Goal: Information Seeking & Learning: Learn about a topic

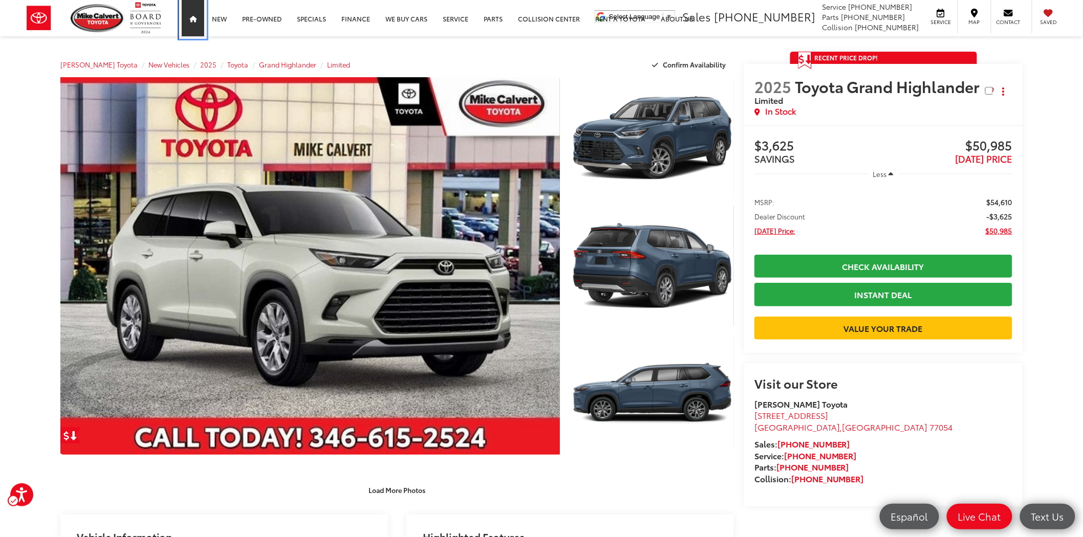
click at [197, 22] on link "Home" at bounding box center [193, 18] width 23 height 36
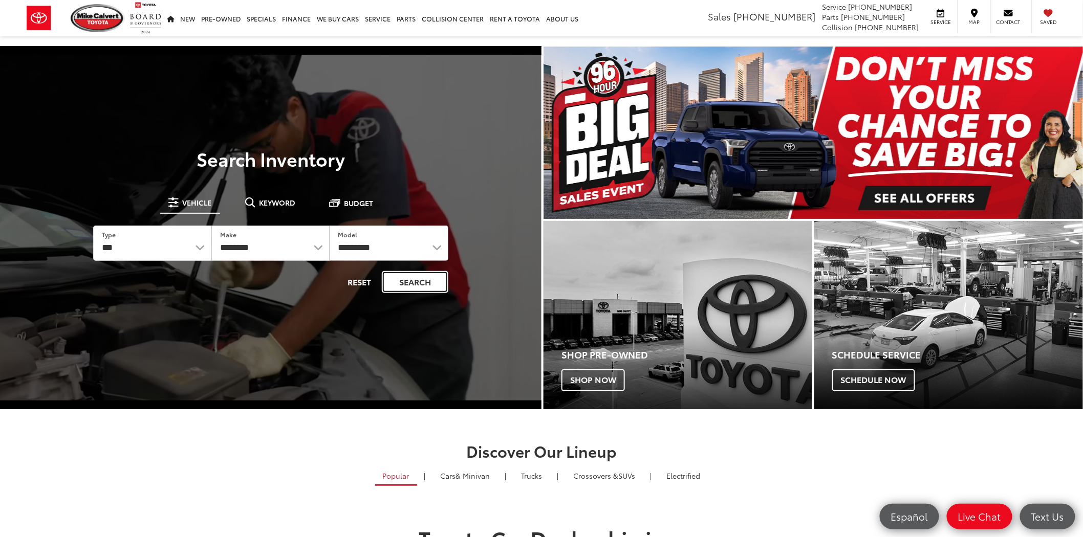
click at [418, 283] on button "Search" at bounding box center [415, 282] width 67 height 22
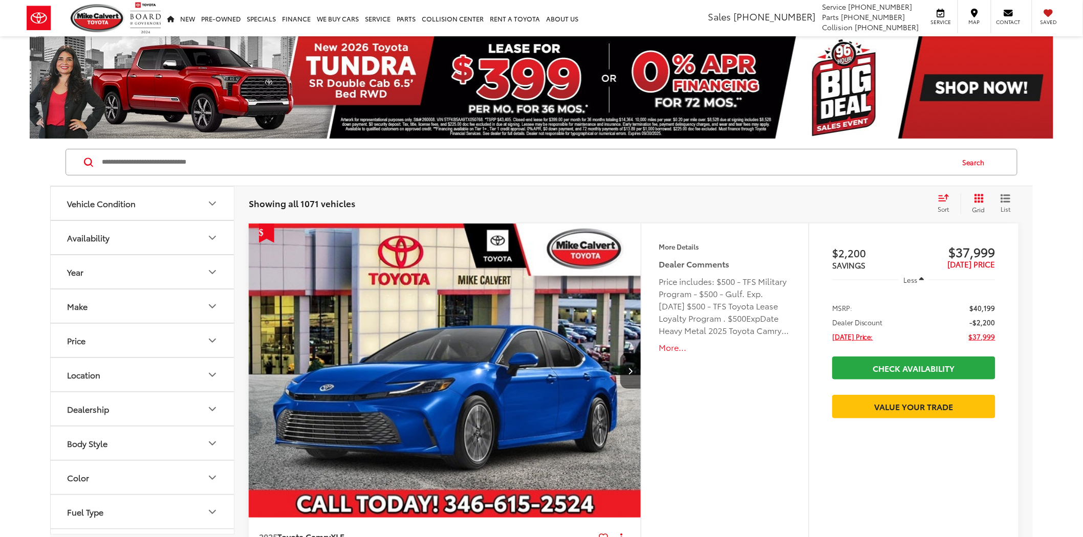
click at [110, 164] on input "Search by Make, Model, or Keyword" at bounding box center [527, 162] width 852 height 25
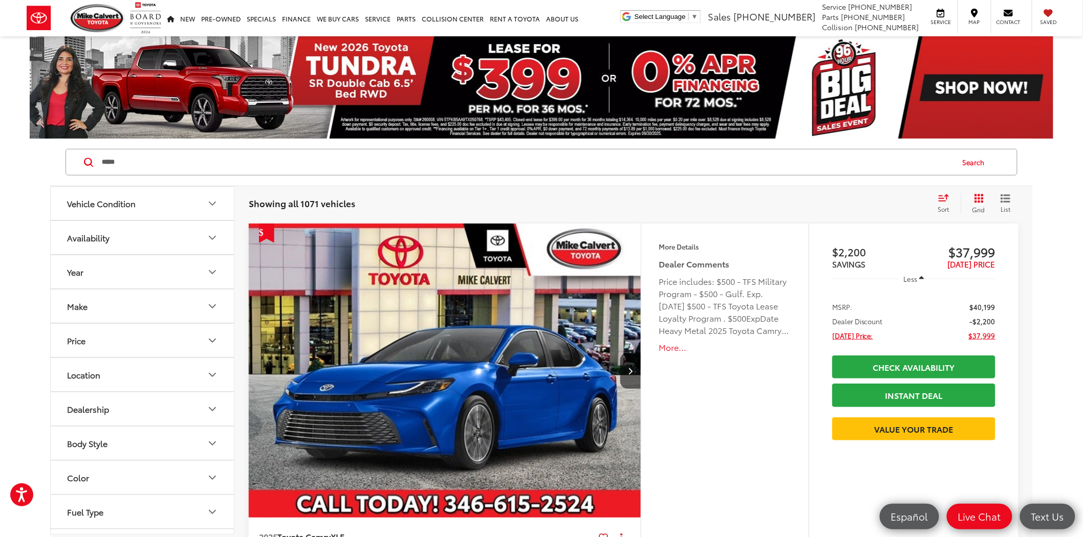
type input "*****"
click at [974, 162] on button "Search" at bounding box center [976, 162] width 47 height 26
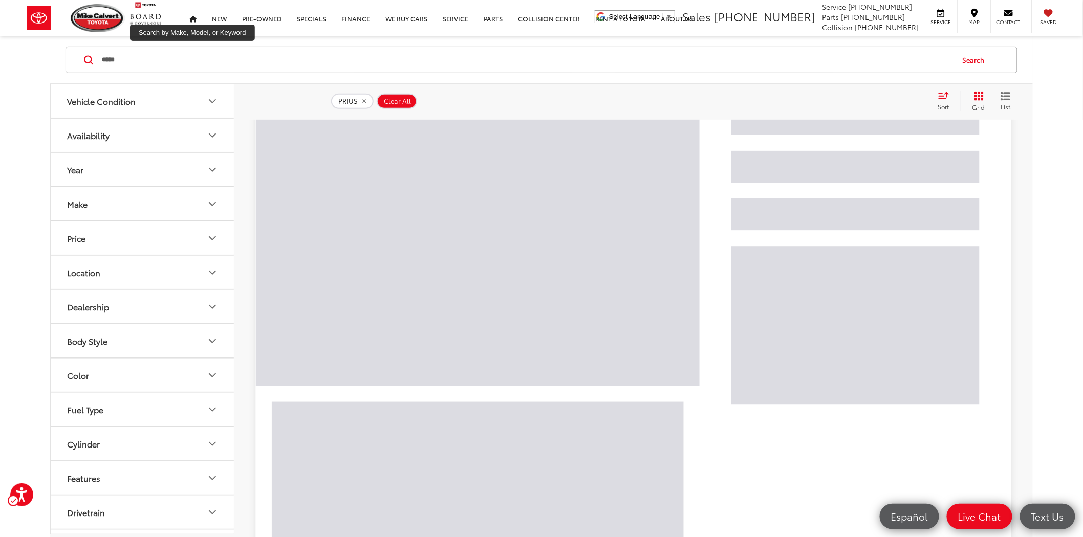
scroll to position [102, 0]
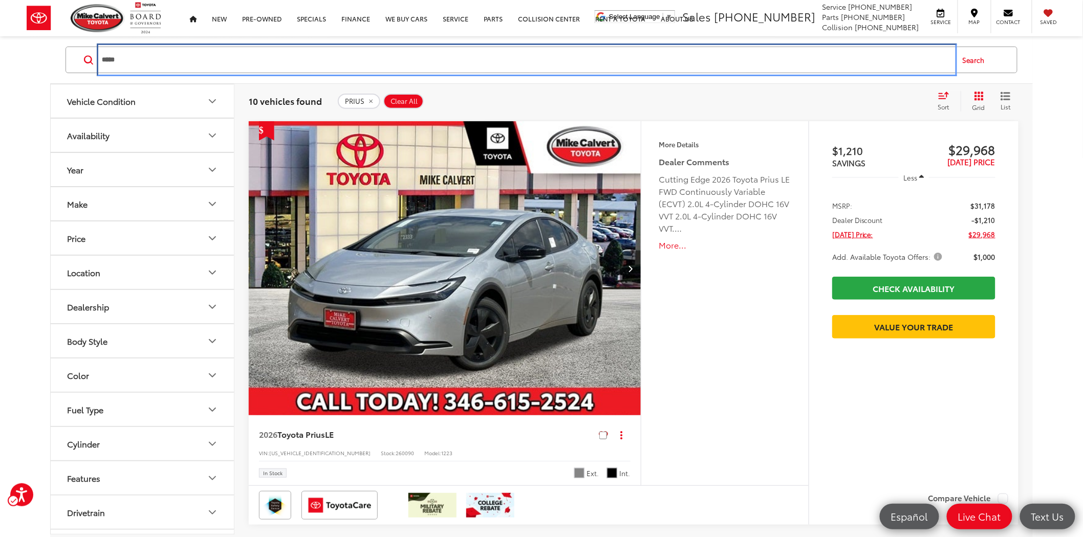
click at [126, 63] on input "*****" at bounding box center [527, 60] width 852 height 25
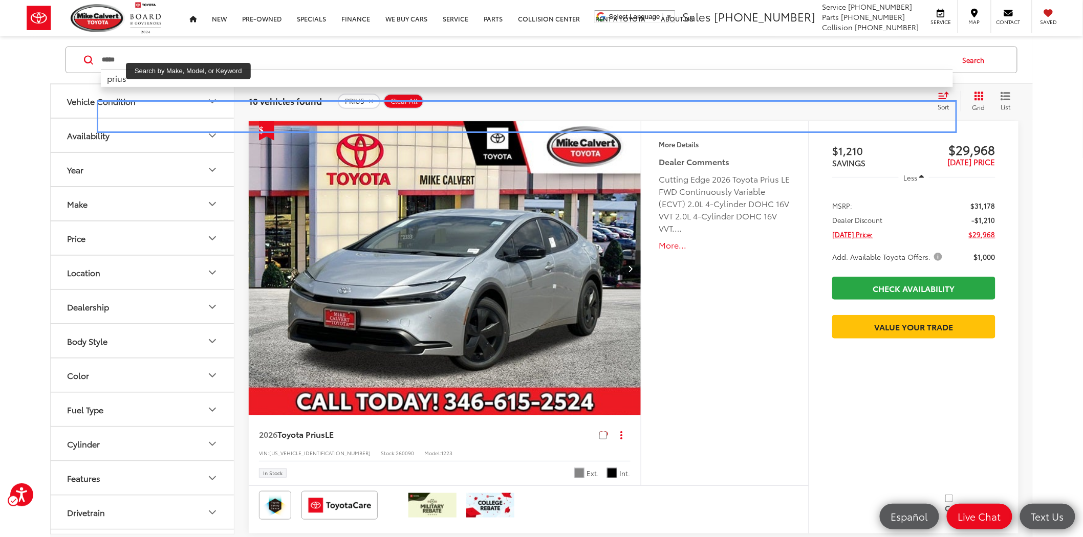
scroll to position [159, 0]
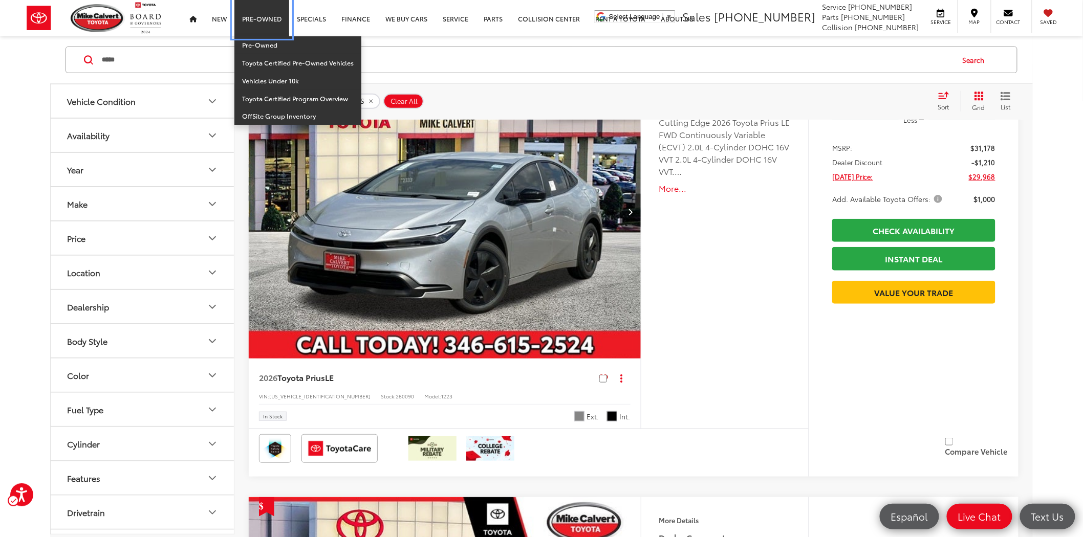
click at [254, 17] on link "Pre-Owned" at bounding box center [261, 18] width 55 height 36
click at [262, 42] on link "Pre-Owned" at bounding box center [297, 45] width 127 height 18
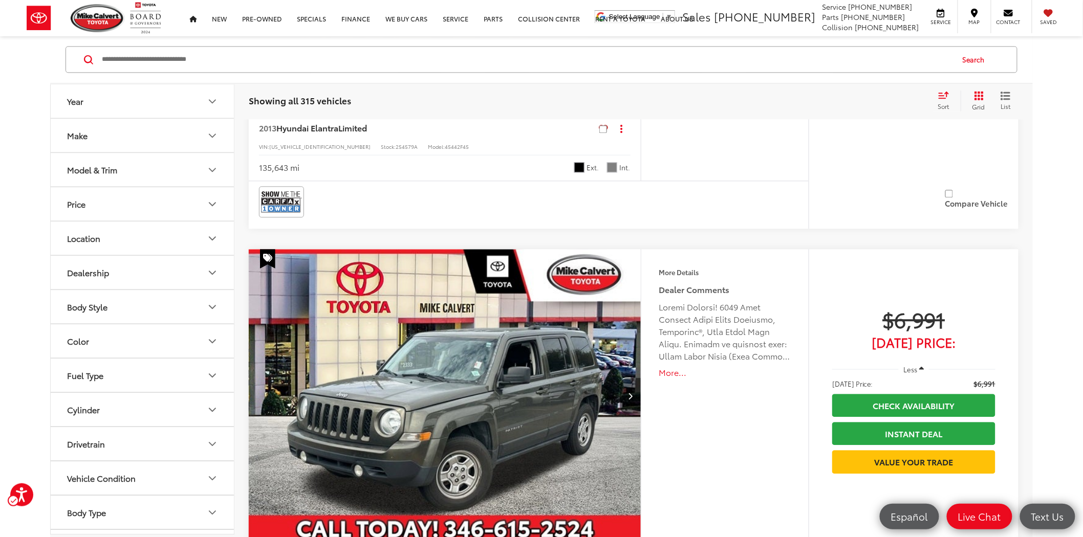
scroll to position [1024, 0]
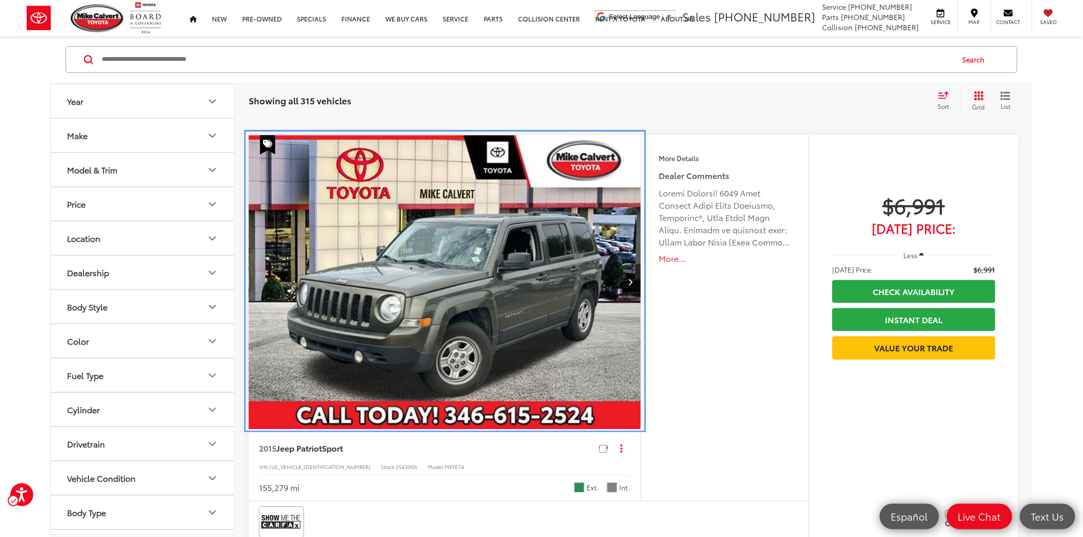
click at [547, 292] on img "2015 Jeep Patriot Sport 0" at bounding box center [445, 282] width 394 height 295
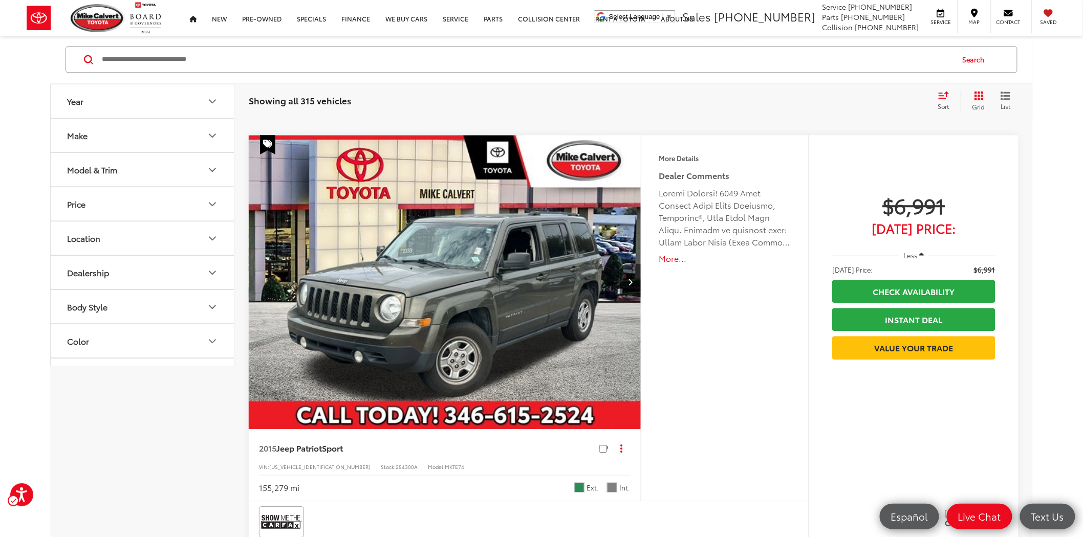
scroll to position [0, 0]
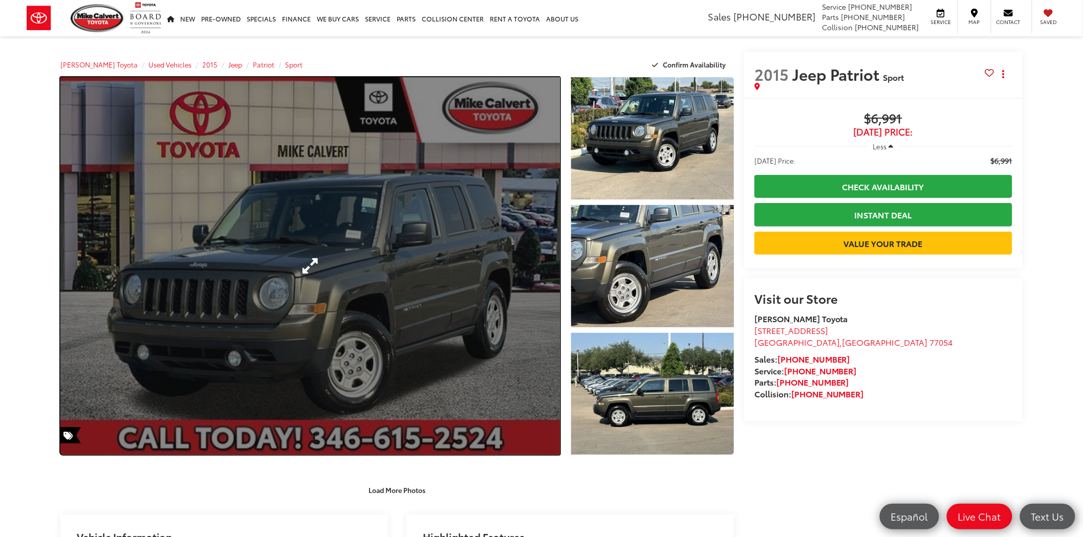
click at [537, 267] on link "Expand Photo 0" at bounding box center [309, 266] width 499 height 378
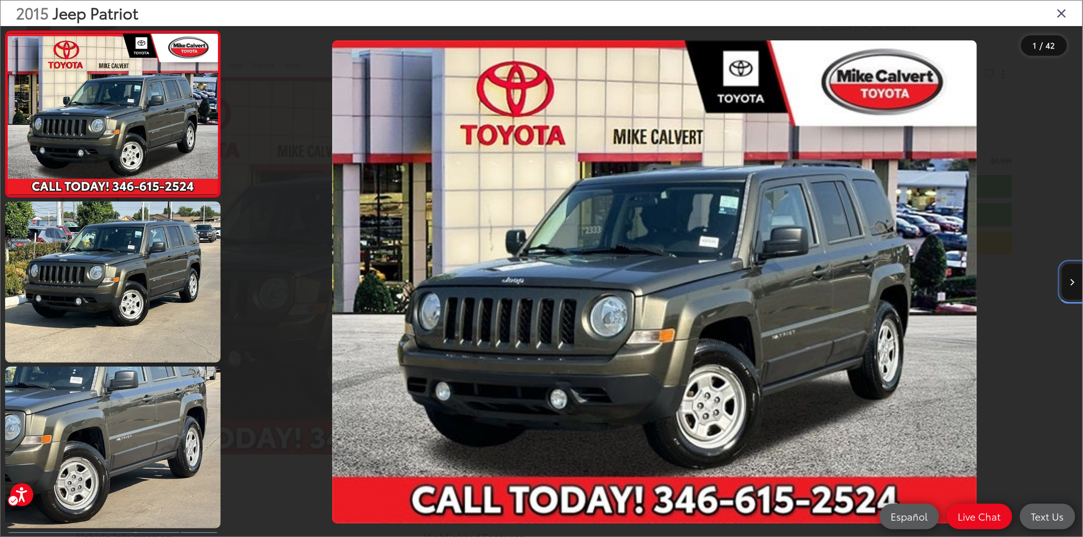
click at [1072, 282] on icon "Next image" at bounding box center [1072, 282] width 5 height 7
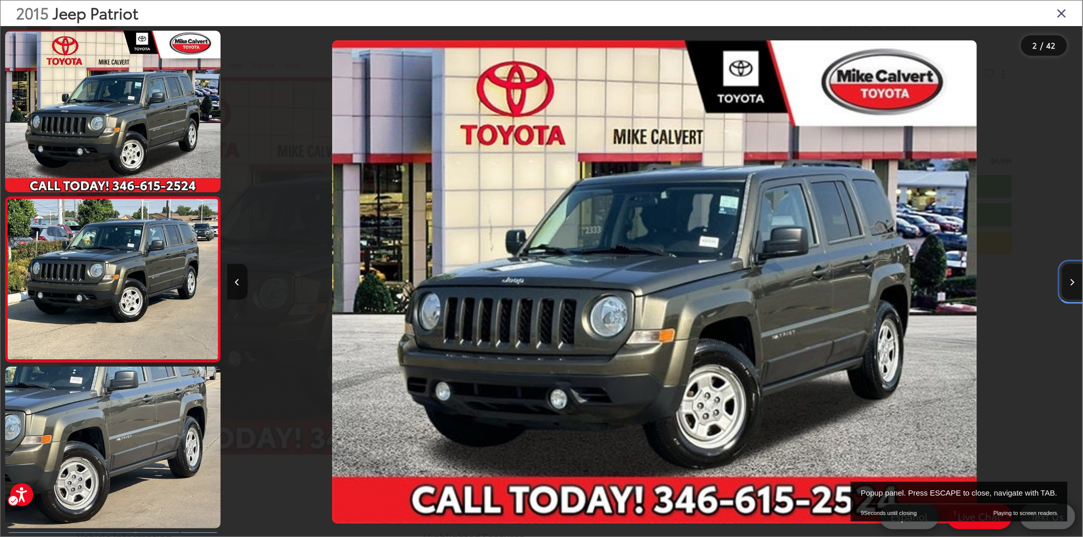
scroll to position [28, 0]
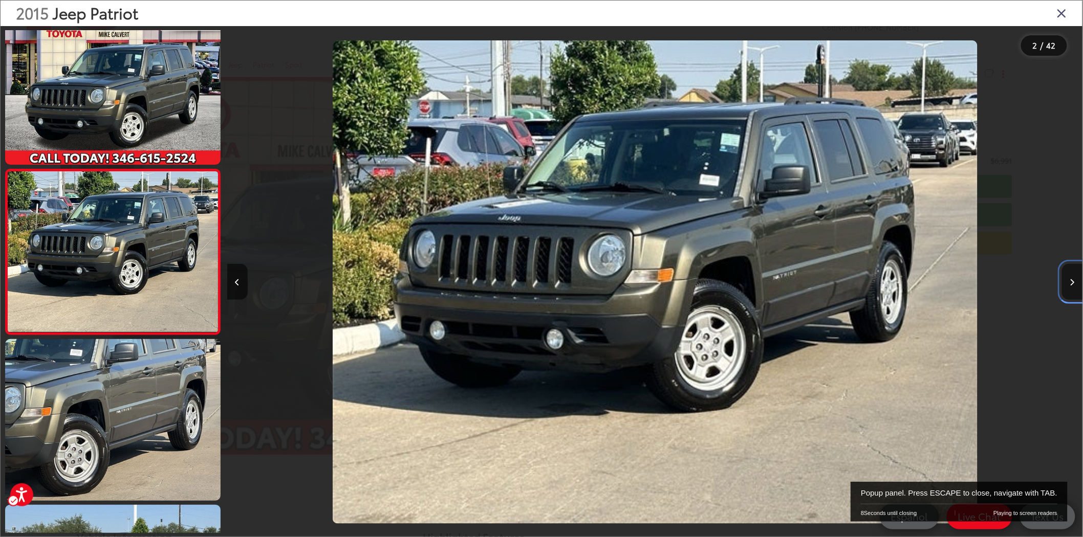
click at [1072, 281] on icon "Next image" at bounding box center [1072, 282] width 5 height 7
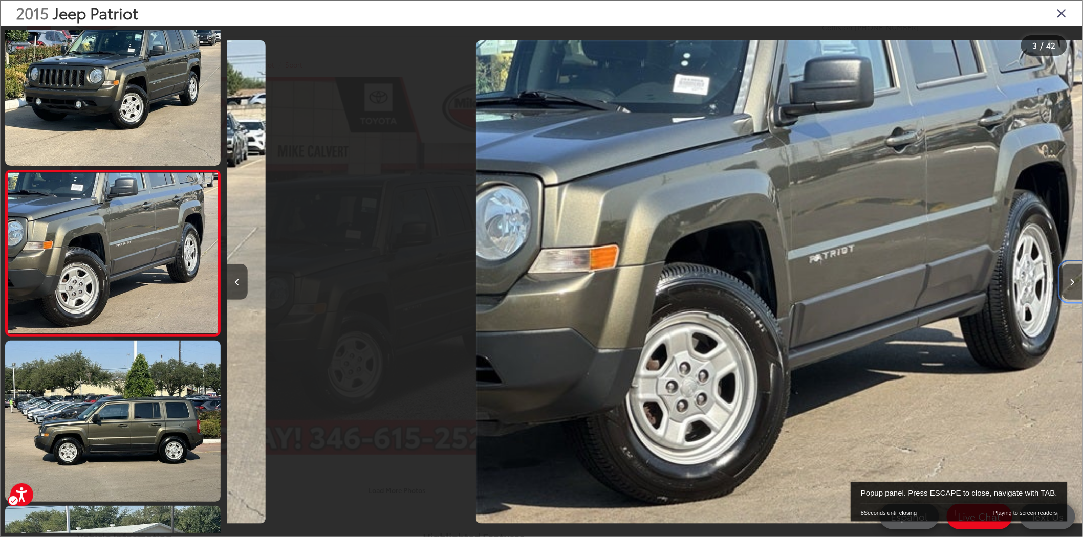
scroll to position [192, 0]
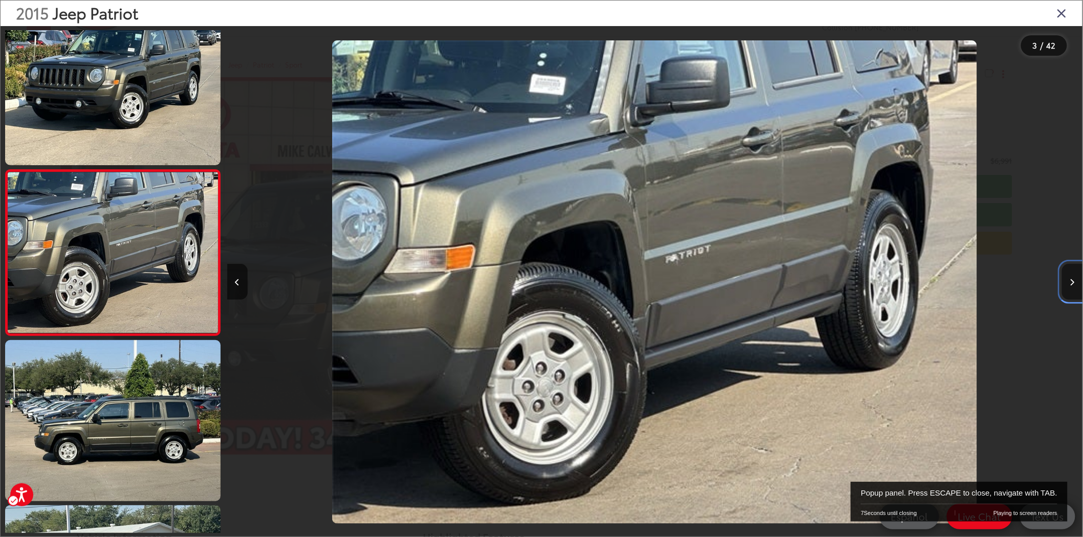
click at [1072, 281] on icon "Next image" at bounding box center [1072, 282] width 5 height 7
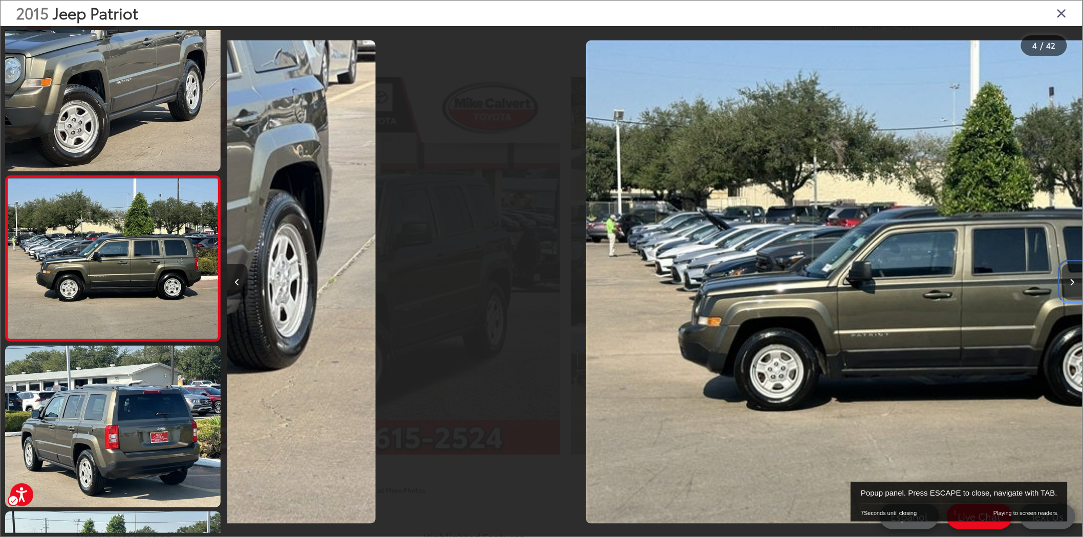
scroll to position [359, 0]
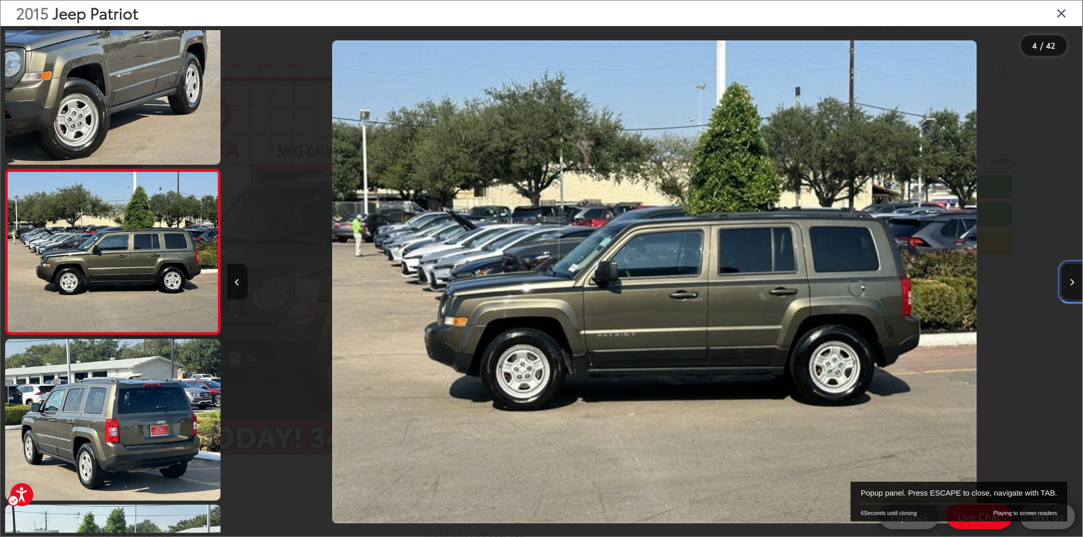
click at [1072, 280] on icon "Next image" at bounding box center [1072, 282] width 5 height 7
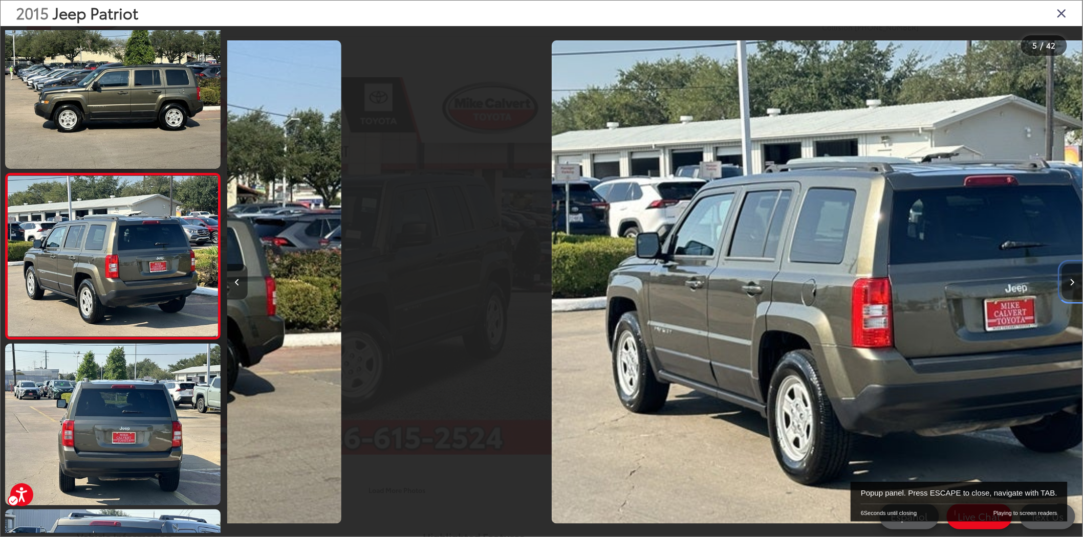
scroll to position [524, 0]
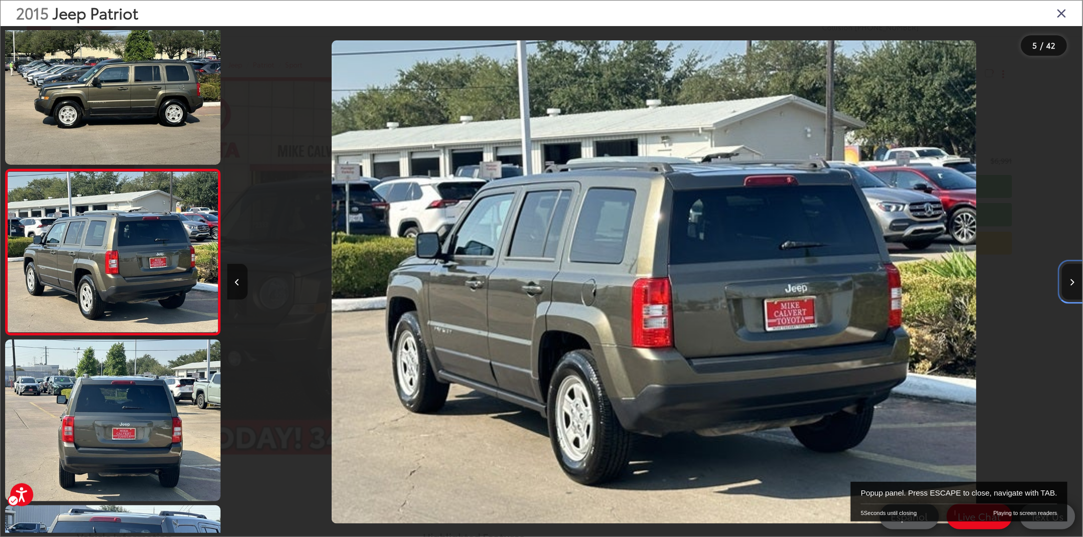
click at [1072, 280] on icon "Next image" at bounding box center [1072, 282] width 5 height 7
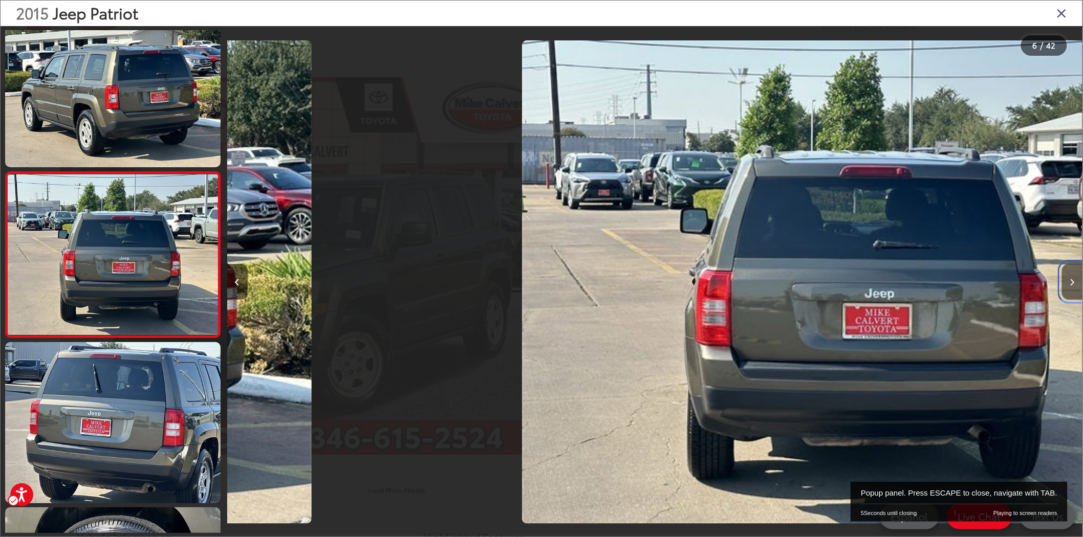
scroll to position [689, 0]
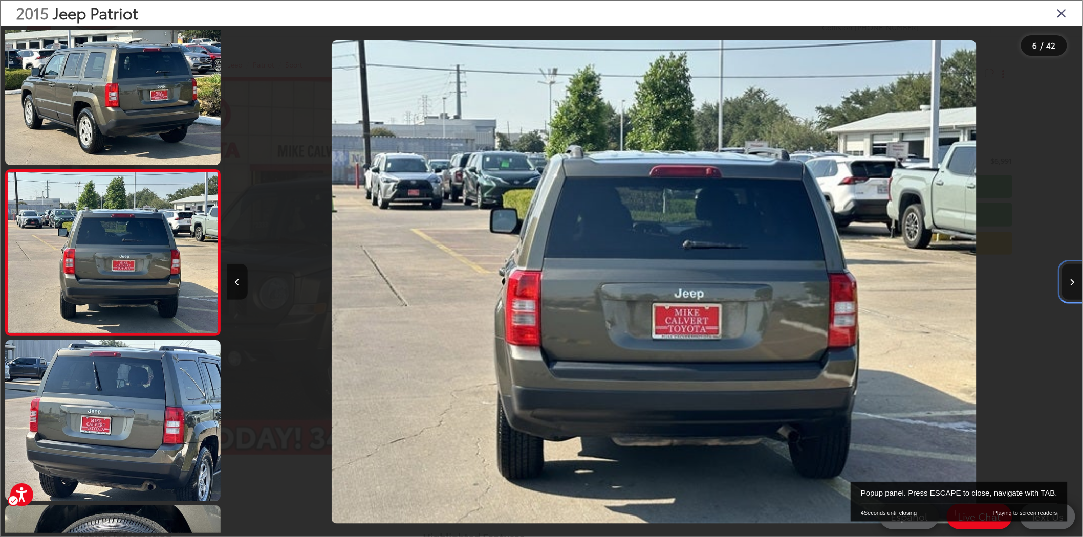
click at [1072, 280] on icon "Next image" at bounding box center [1072, 282] width 5 height 7
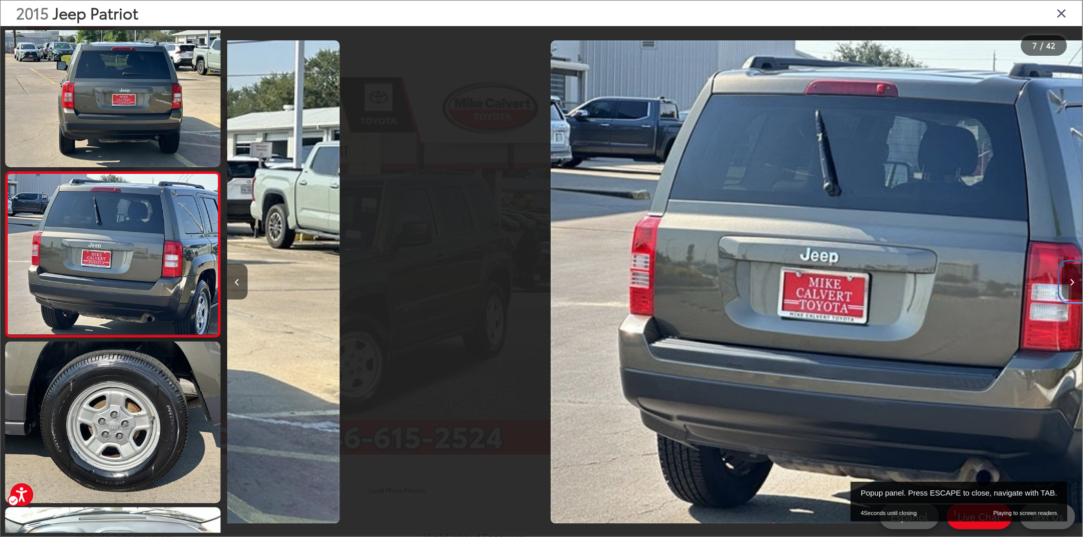
scroll to position [856, 0]
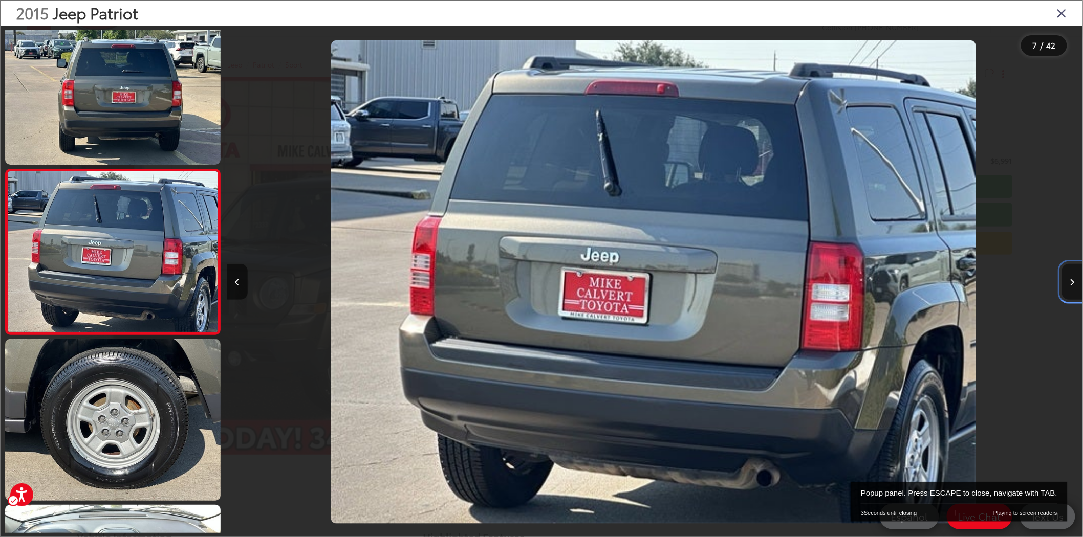
click at [1072, 280] on icon "Next image" at bounding box center [1072, 282] width 5 height 7
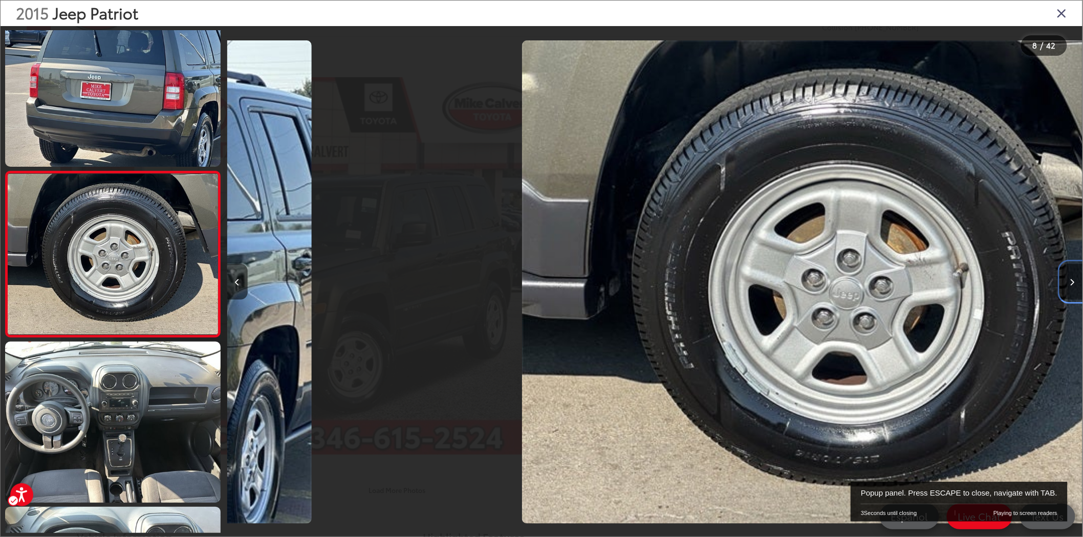
scroll to position [1021, 0]
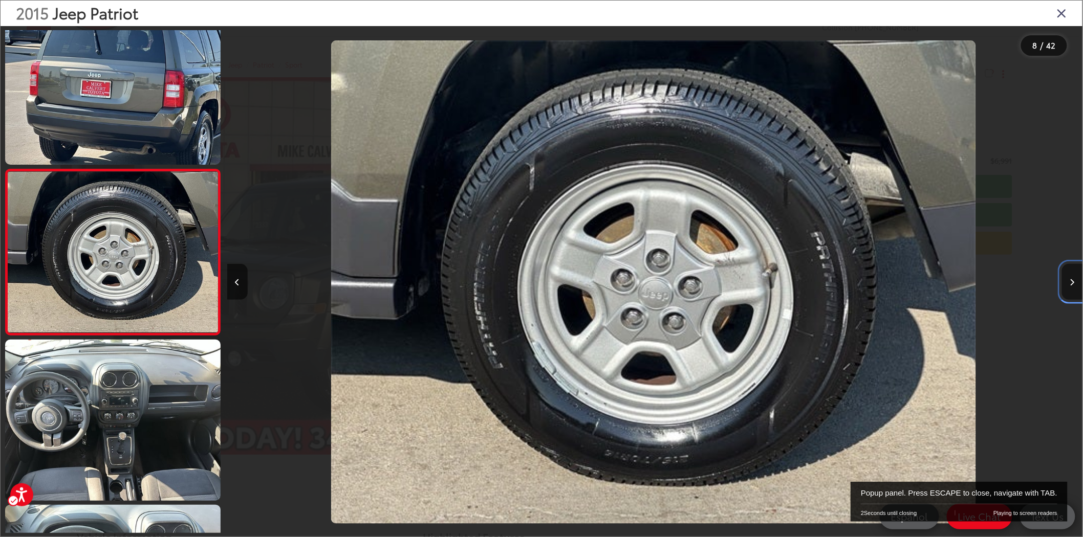
click at [1072, 278] on button "Next image" at bounding box center [1072, 282] width 20 height 36
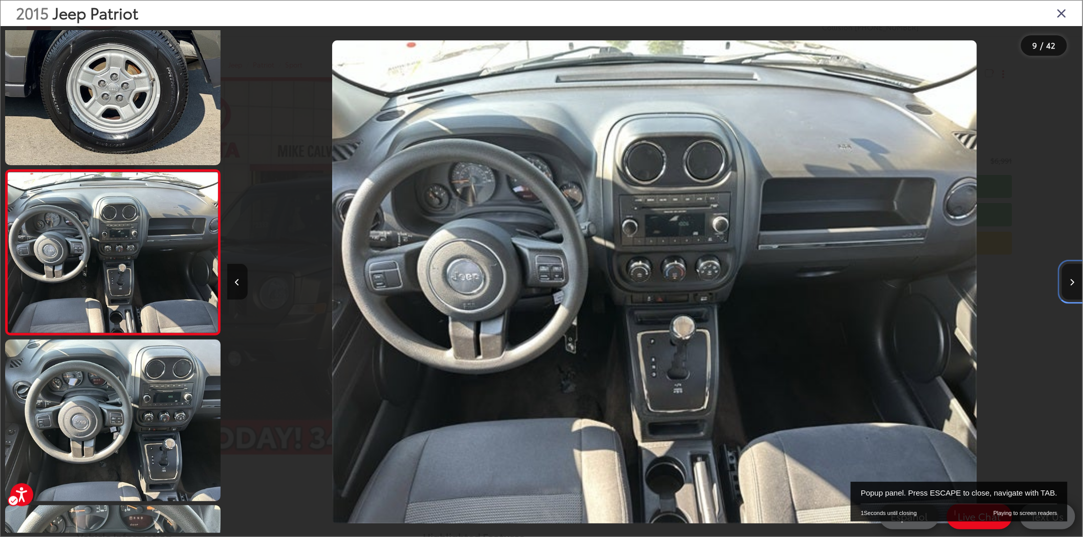
scroll to position [0, 6844]
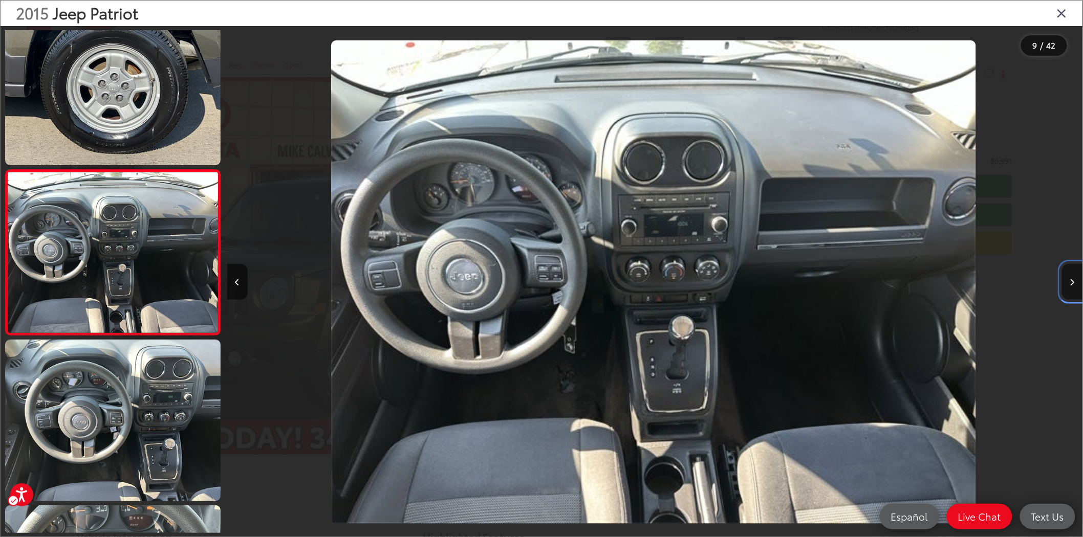
click at [1072, 278] on button "Next image" at bounding box center [1072, 282] width 20 height 36
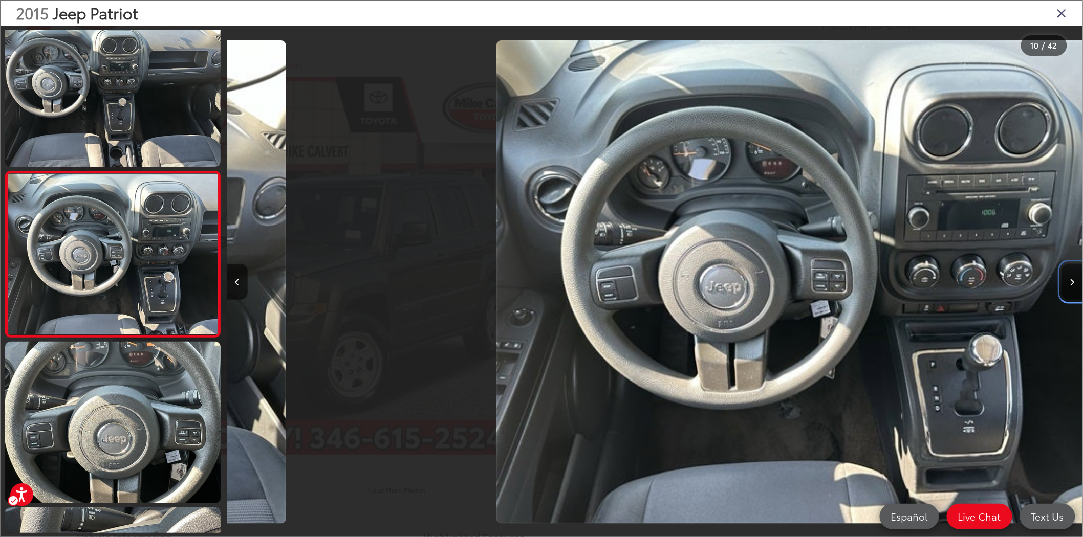
scroll to position [1353, 0]
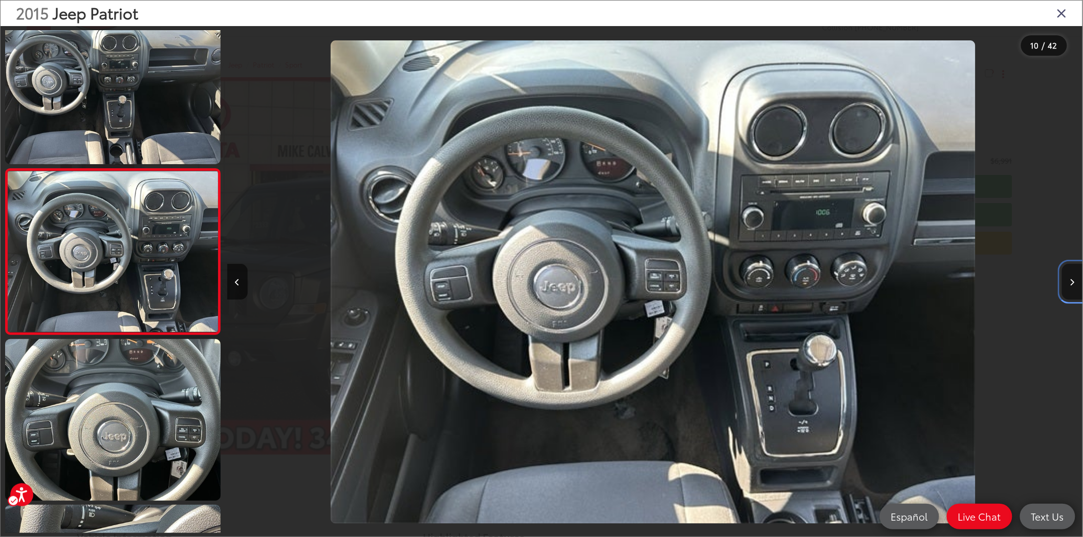
click at [1072, 278] on button "Next image" at bounding box center [1072, 282] width 20 height 36
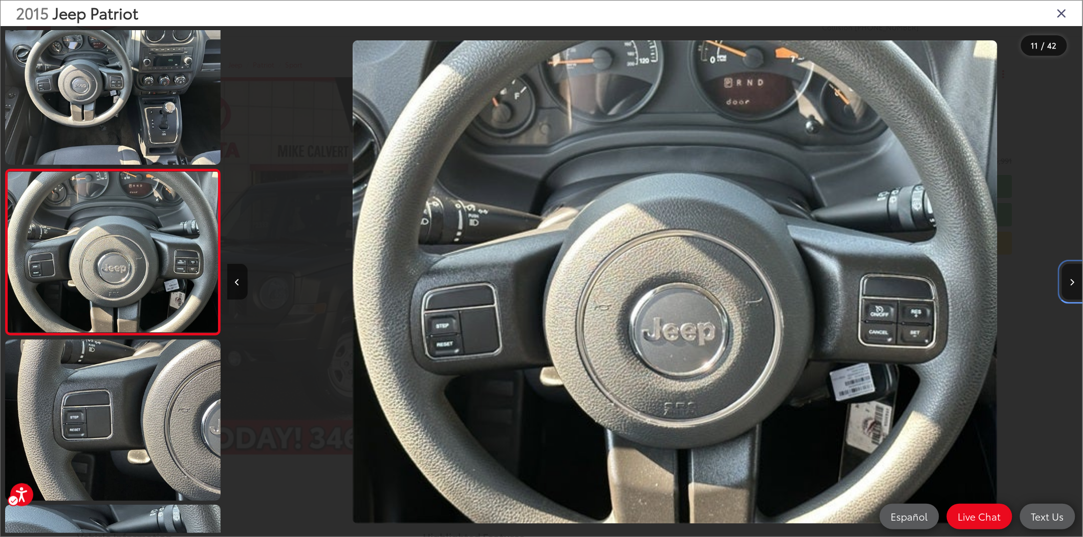
scroll to position [0, 0]
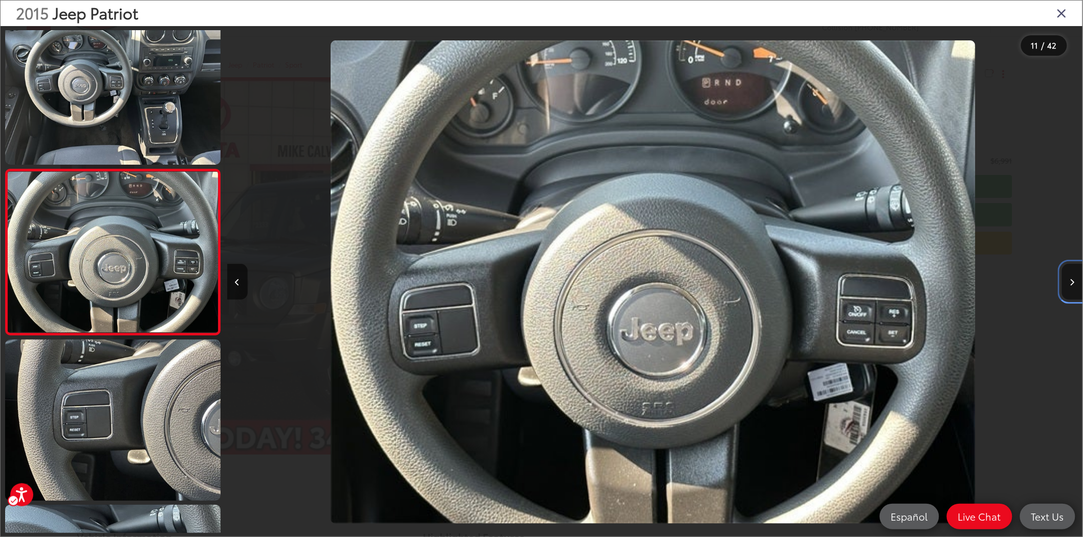
click at [1072, 278] on button "Next image" at bounding box center [1072, 282] width 20 height 36
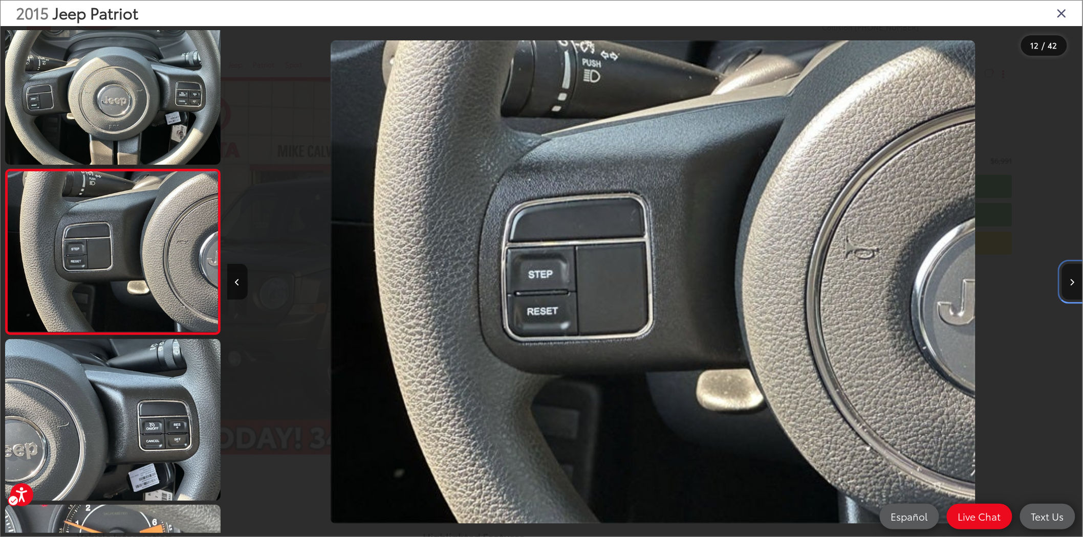
click at [1072, 278] on button "Next image" at bounding box center [1072, 282] width 20 height 36
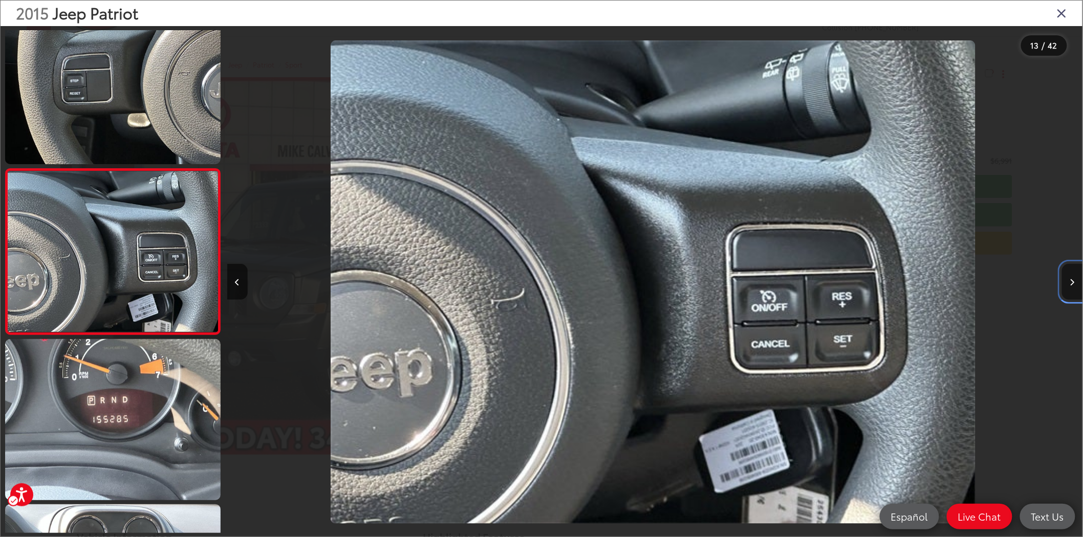
click at [1072, 278] on button "Next image" at bounding box center [1072, 282] width 20 height 36
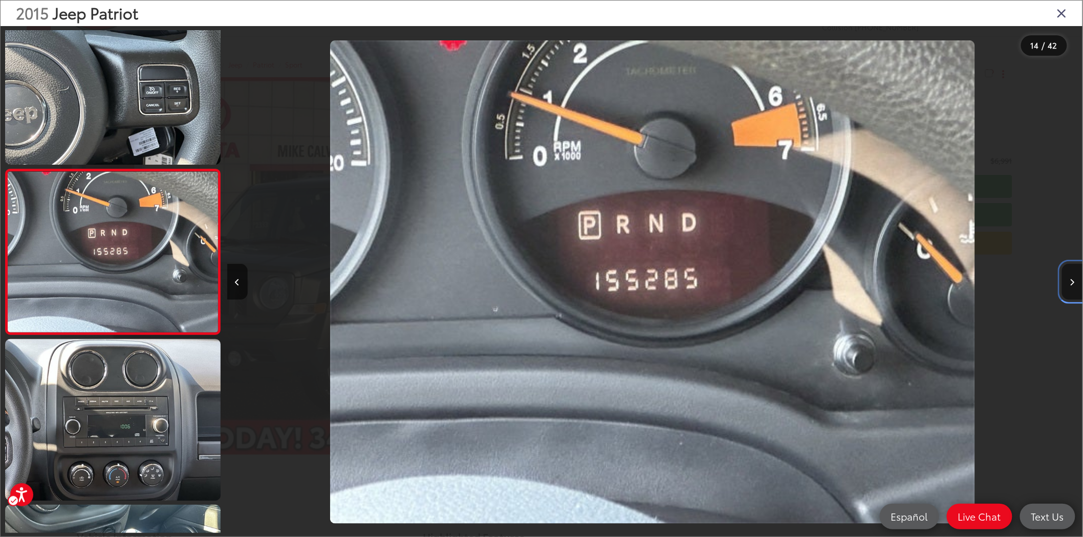
click at [1072, 278] on button "Next image" at bounding box center [1072, 282] width 20 height 36
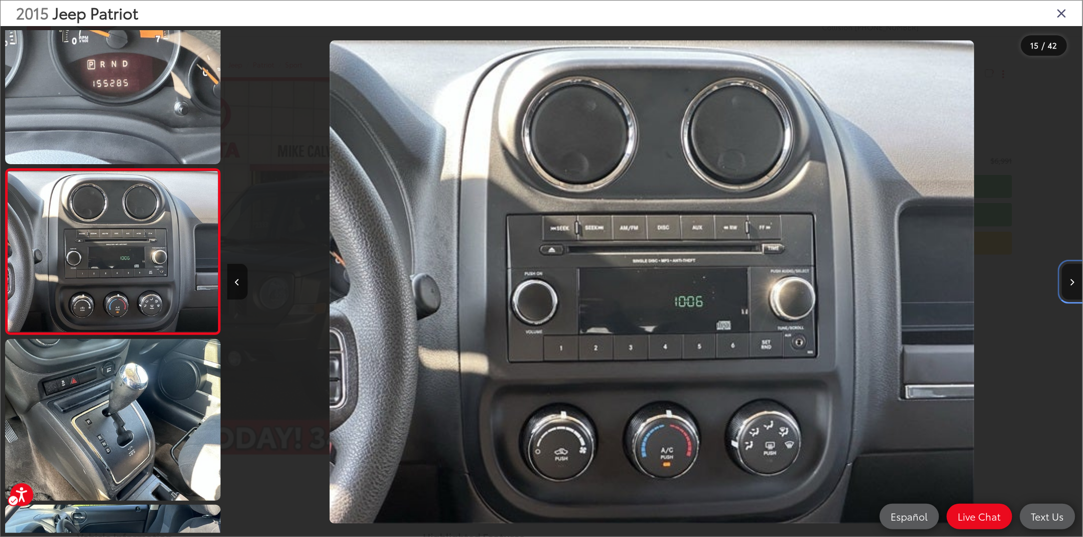
click at [1072, 278] on button "Next image" at bounding box center [1072, 282] width 20 height 36
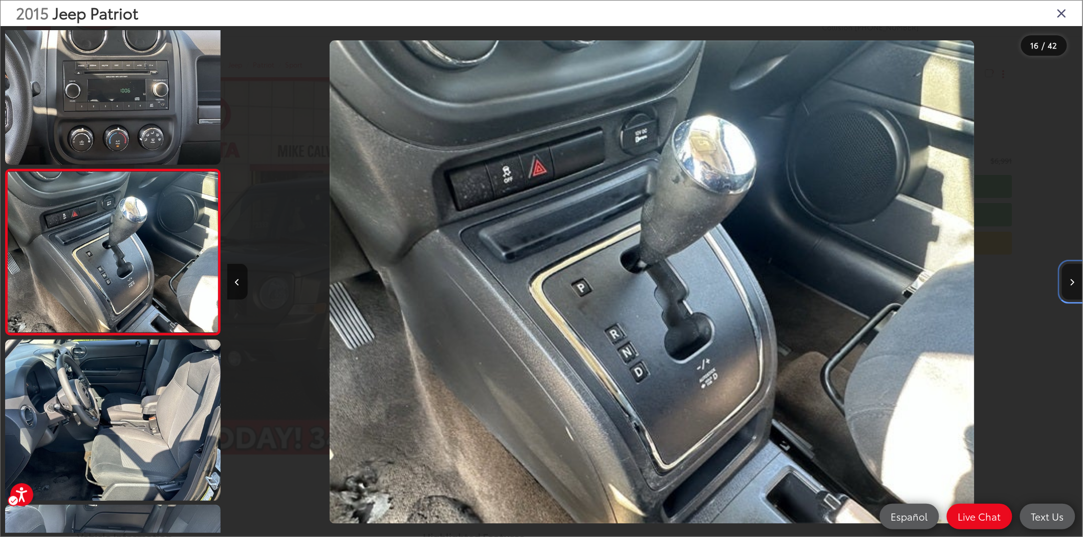
click at [1072, 278] on button "Next image" at bounding box center [1072, 282] width 20 height 36
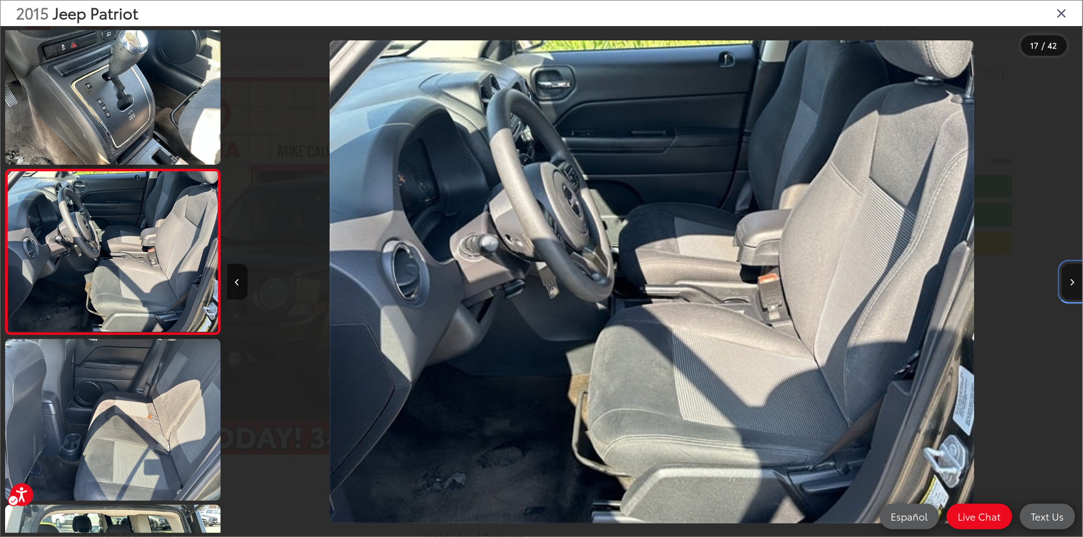
click at [1072, 278] on button "Next image" at bounding box center [1072, 282] width 20 height 36
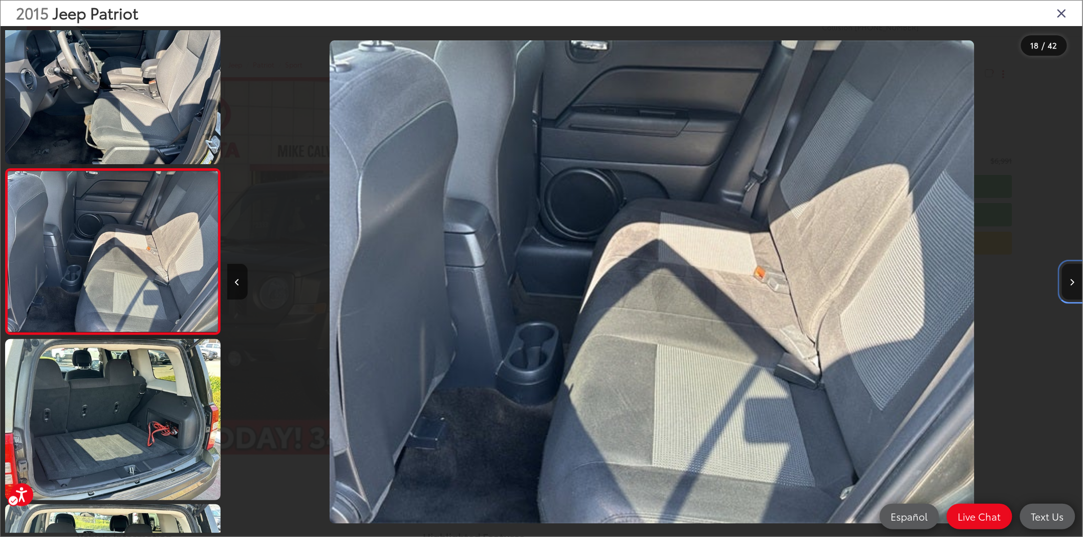
click at [1072, 278] on button "Next image" at bounding box center [1072, 282] width 20 height 36
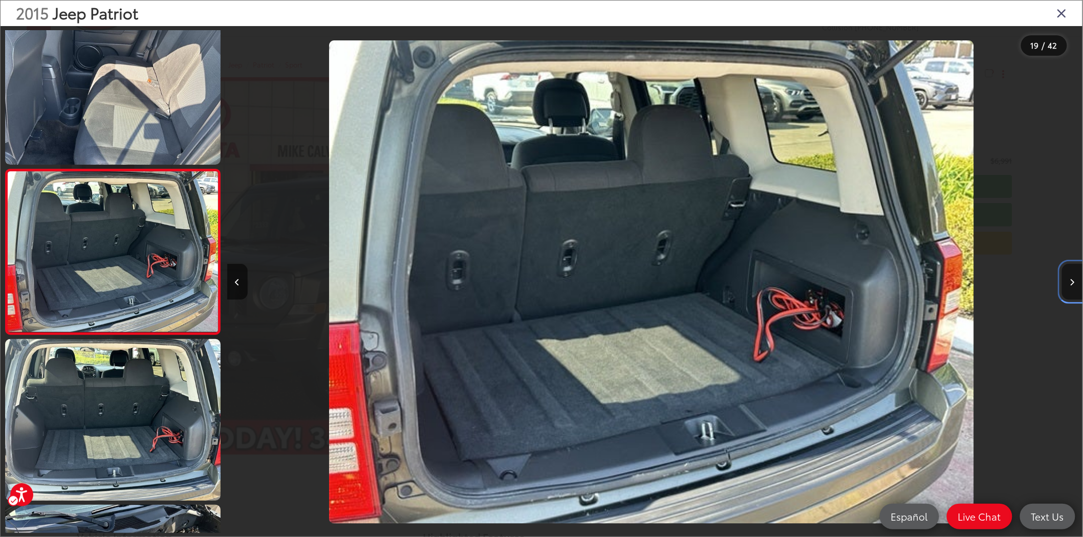
click at [1066, 279] on button "Next image" at bounding box center [1072, 282] width 20 height 36
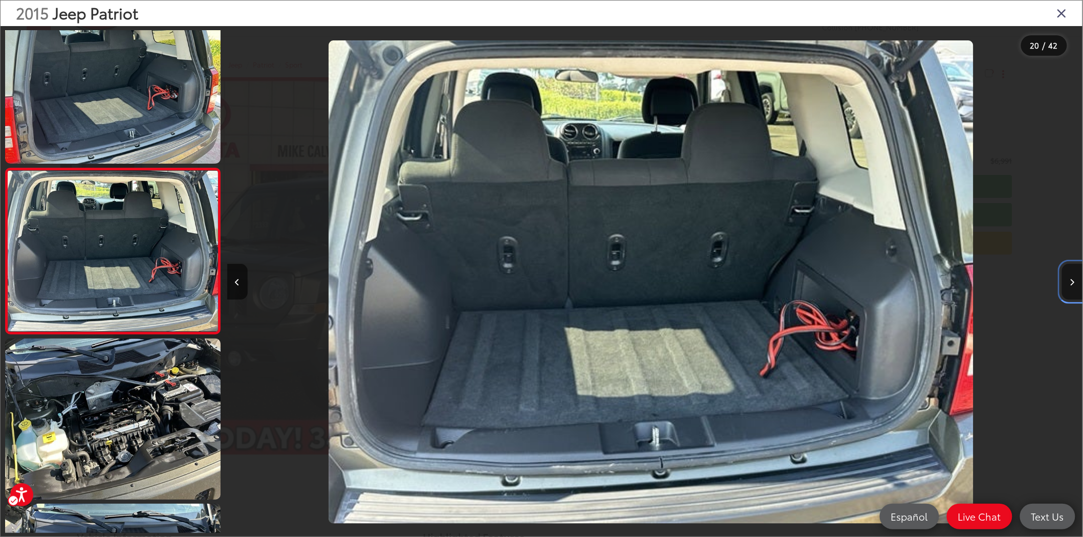
click at [1066, 279] on button "Next image" at bounding box center [1072, 282] width 20 height 36
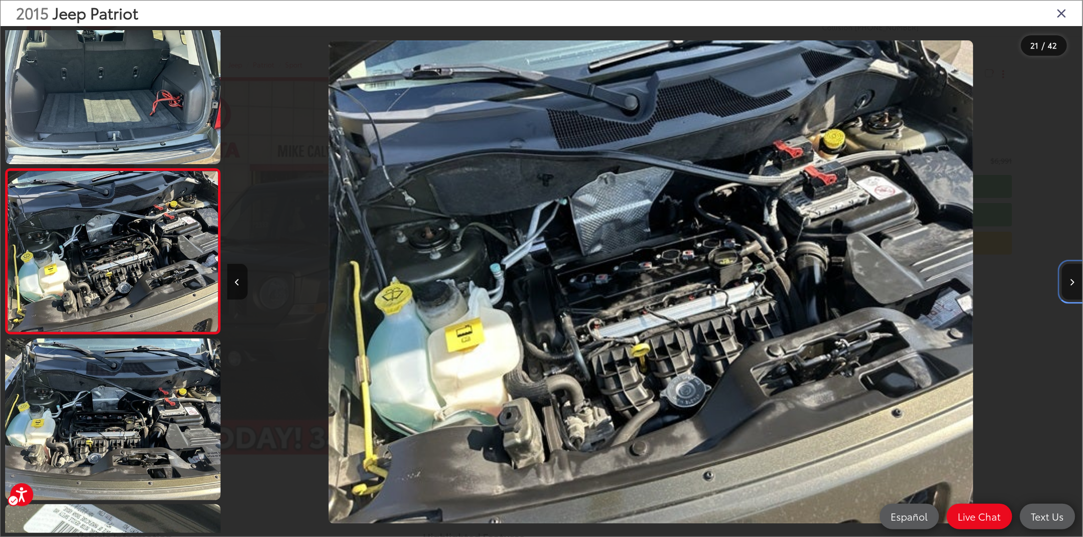
click at [1066, 279] on button "Next image" at bounding box center [1072, 282] width 20 height 36
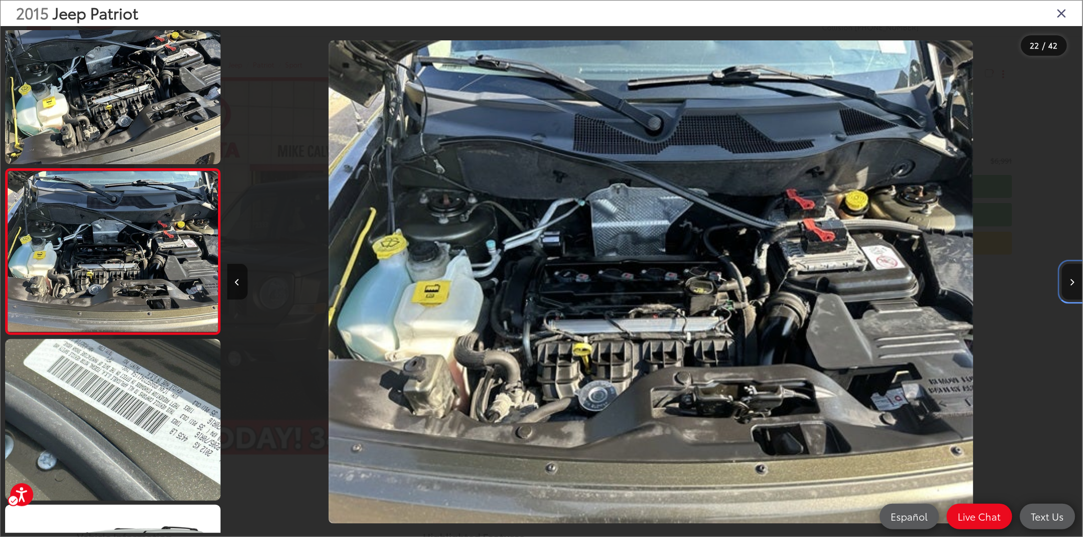
click at [1066, 278] on button "Next image" at bounding box center [1072, 282] width 20 height 36
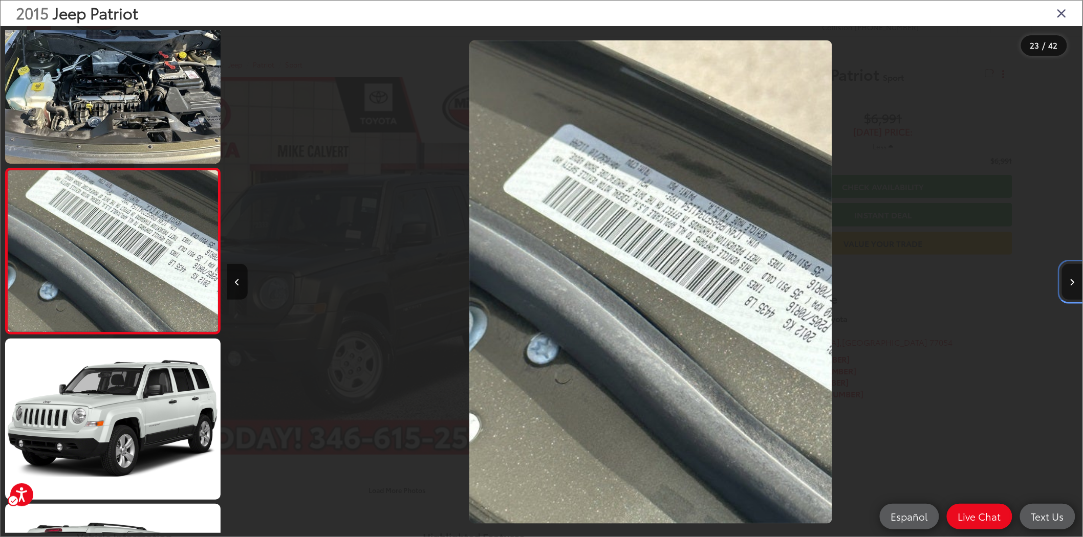
click at [1068, 280] on button "Next image" at bounding box center [1072, 282] width 20 height 36
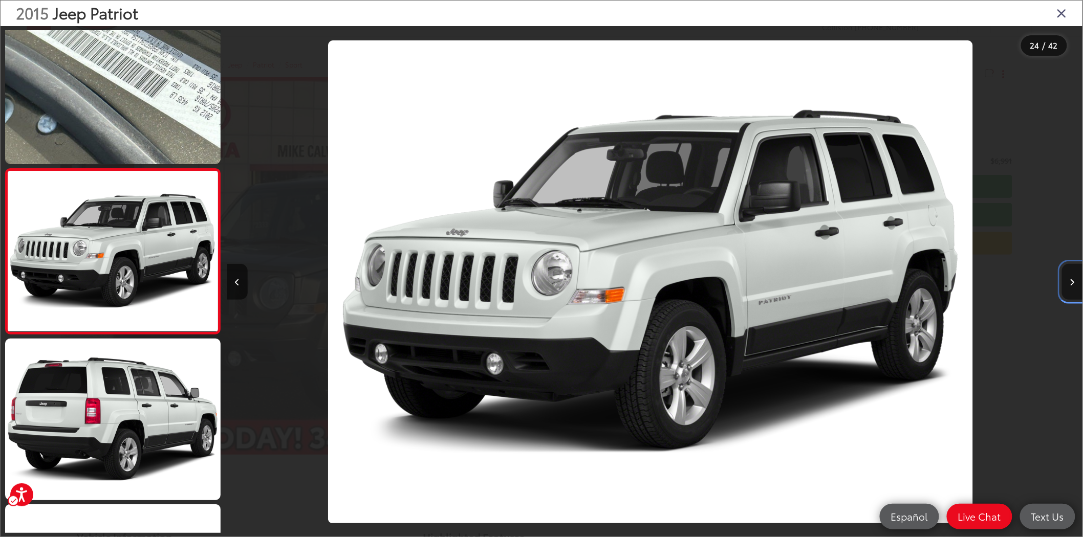
click at [1068, 280] on button "Next image" at bounding box center [1072, 282] width 20 height 36
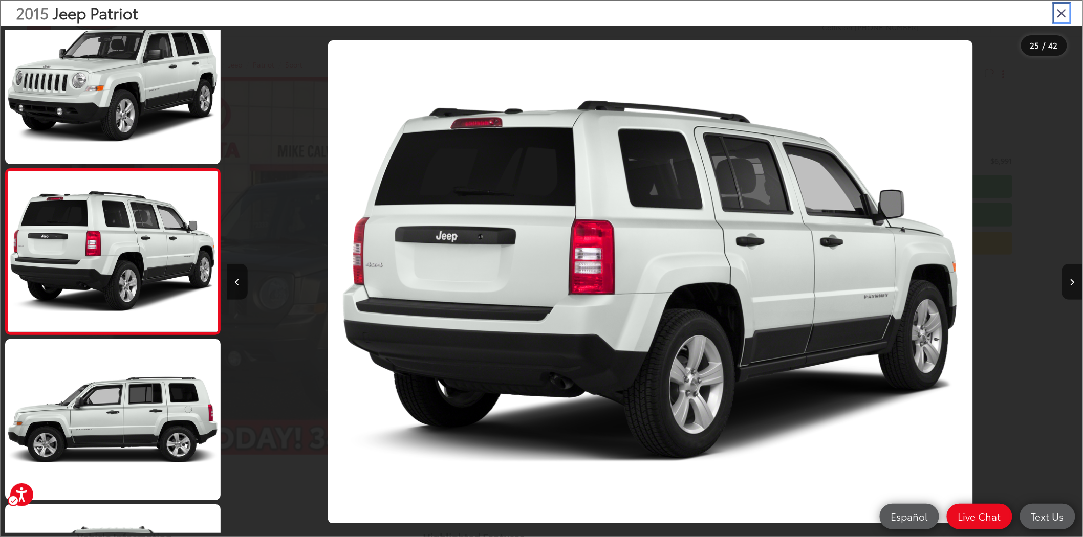
click at [1066, 9] on icon "Close gallery" at bounding box center [1062, 12] width 10 height 13
click at [1073, 13] on div "Mike Calvert Toyota Select Language ​ ▼ Sales 713-597-5313 Service 346-577-8734…" at bounding box center [541, 18] width 1083 height 36
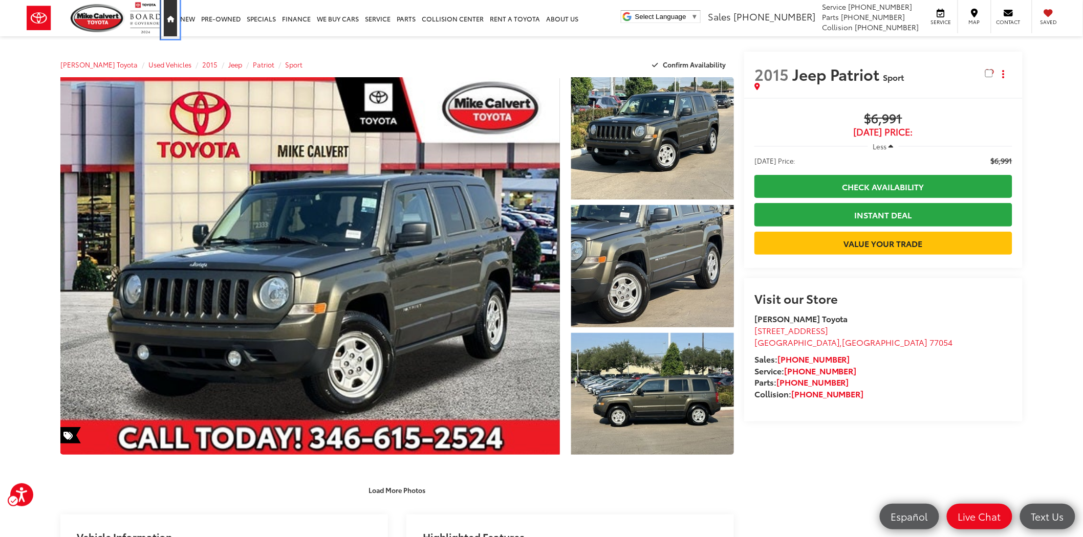
click at [174, 17] on icon "Page Menu" at bounding box center [170, 19] width 7 height 7
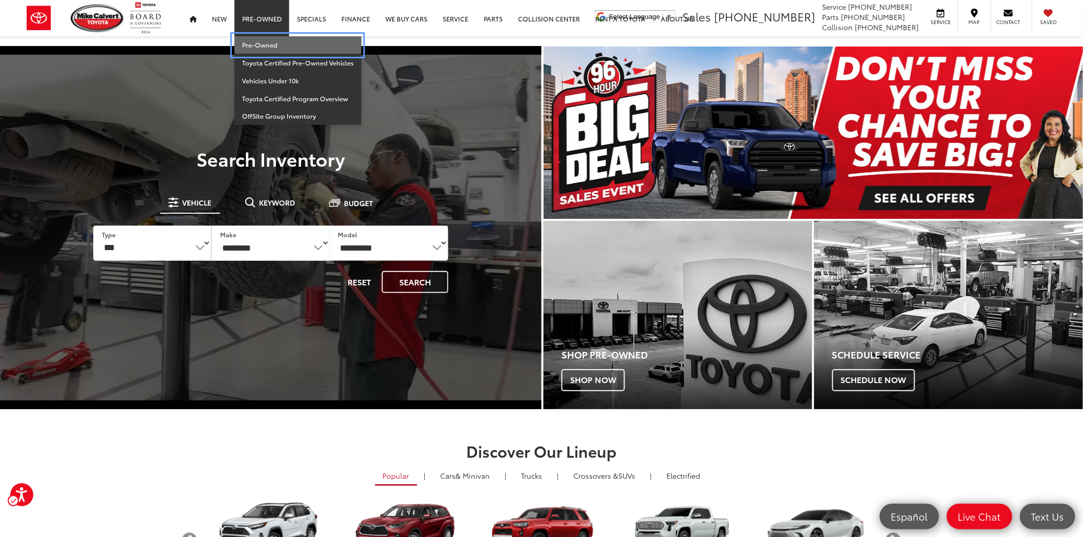
click at [251, 44] on link "Pre-Owned" at bounding box center [297, 45] width 127 height 18
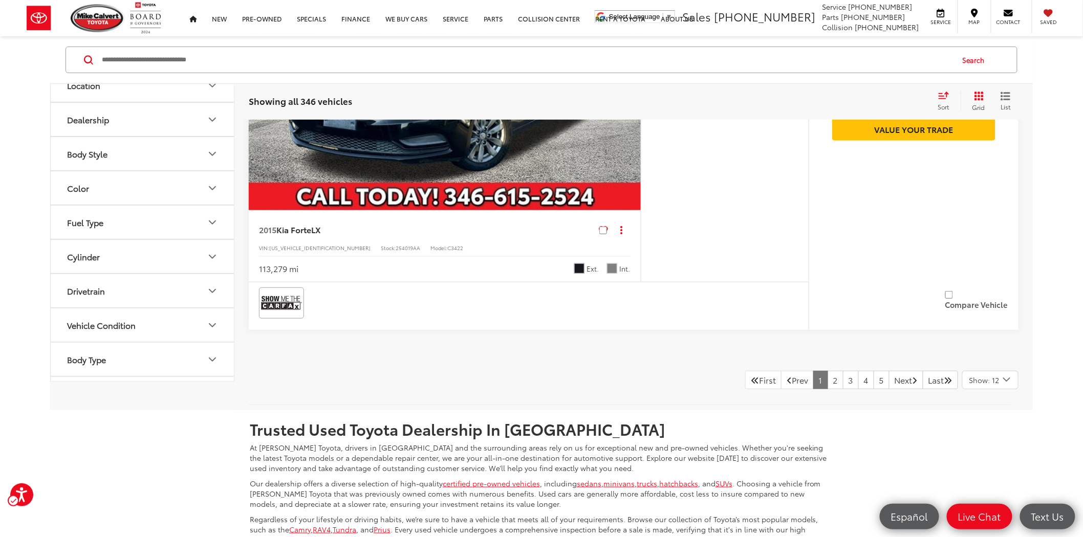
scroll to position [5118, 0]
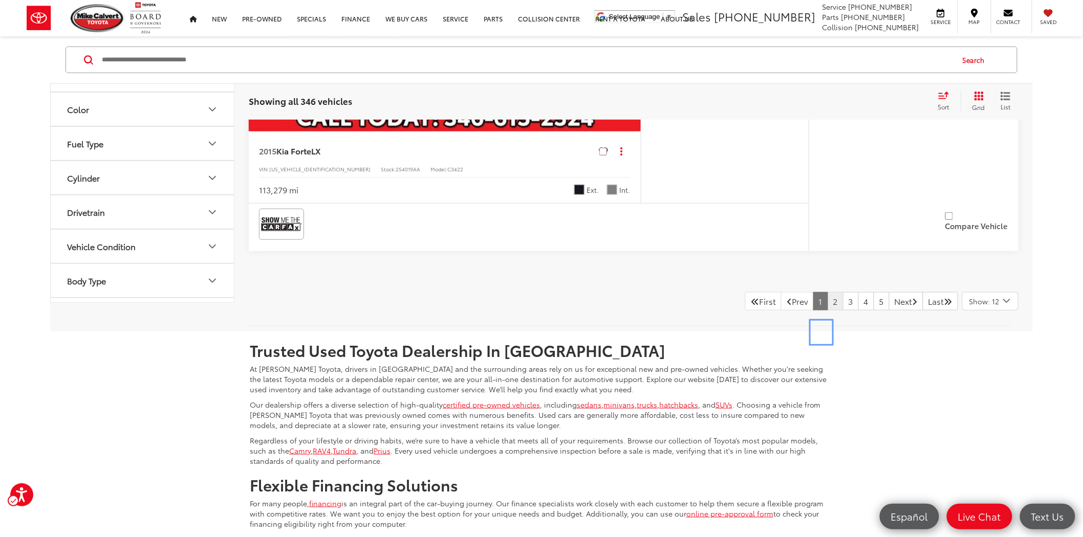
click at [828, 311] on link "2" at bounding box center [836, 301] width 16 height 18
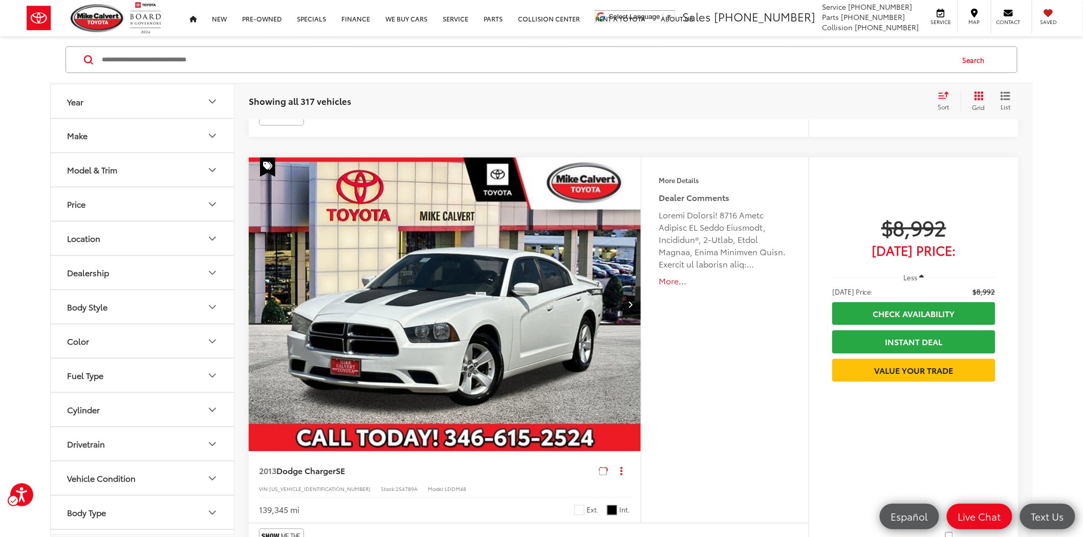
scroll to position [2272, 0]
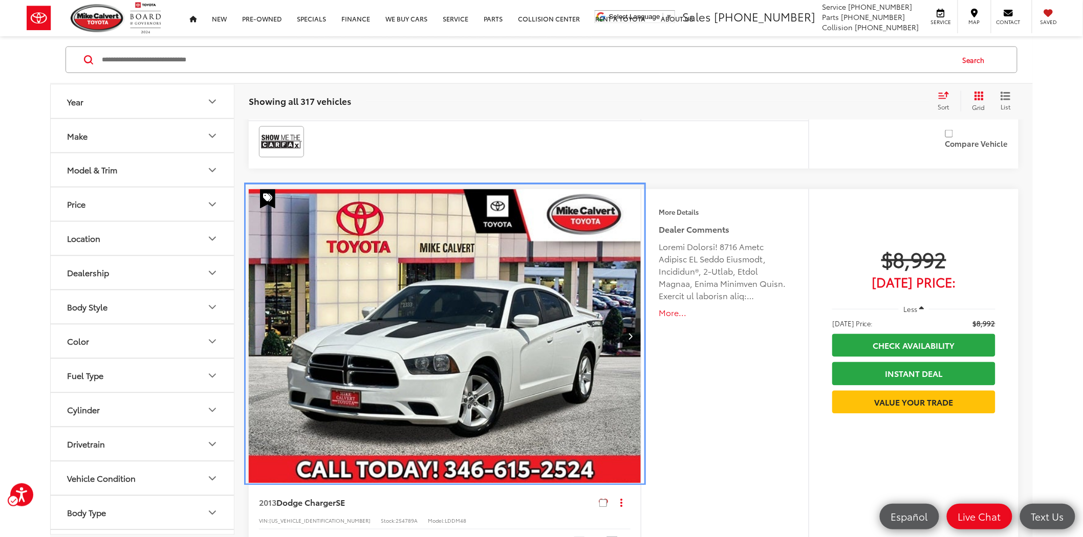
click at [459, 321] on img "2013 Dodge Charger SE 0" at bounding box center [445, 336] width 394 height 295
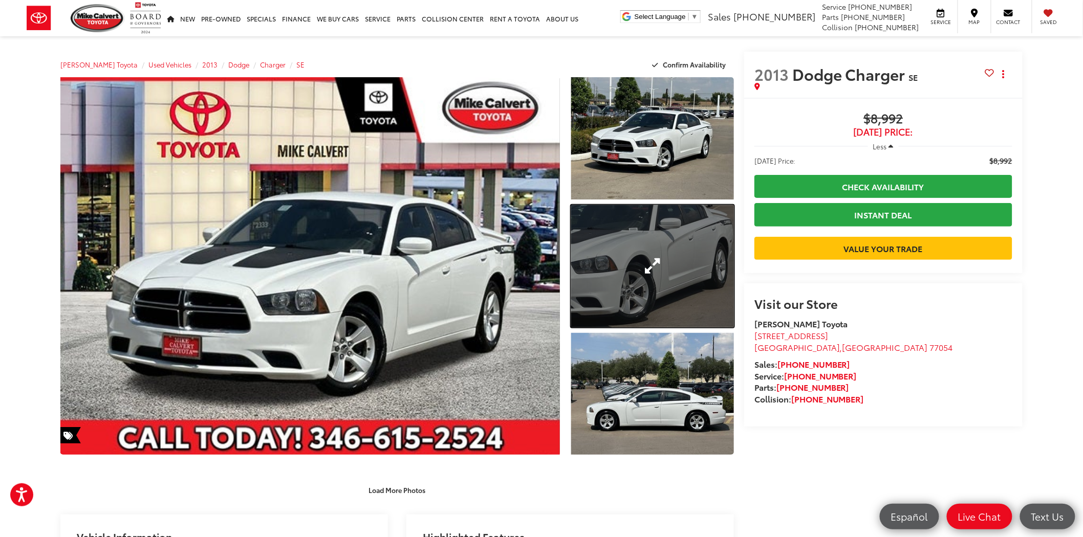
click at [658, 267] on link "Expand Photo 2" at bounding box center [652, 266] width 163 height 122
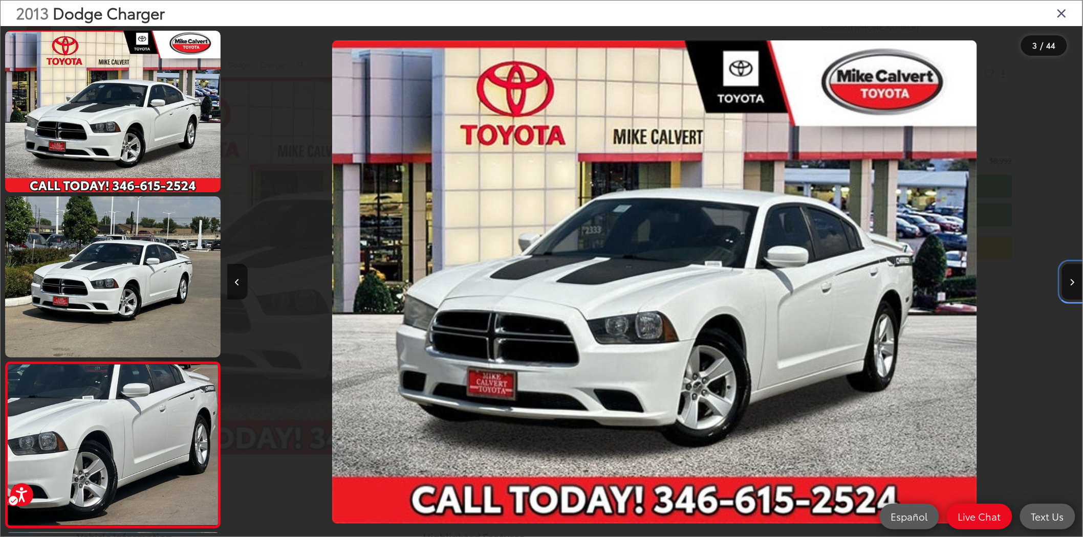
click at [1066, 280] on button "Next image" at bounding box center [1072, 282] width 20 height 36
click at [1070, 283] on icon "Next image" at bounding box center [1072, 282] width 5 height 7
click at [1073, 279] on icon "Next image" at bounding box center [1072, 282] width 5 height 7
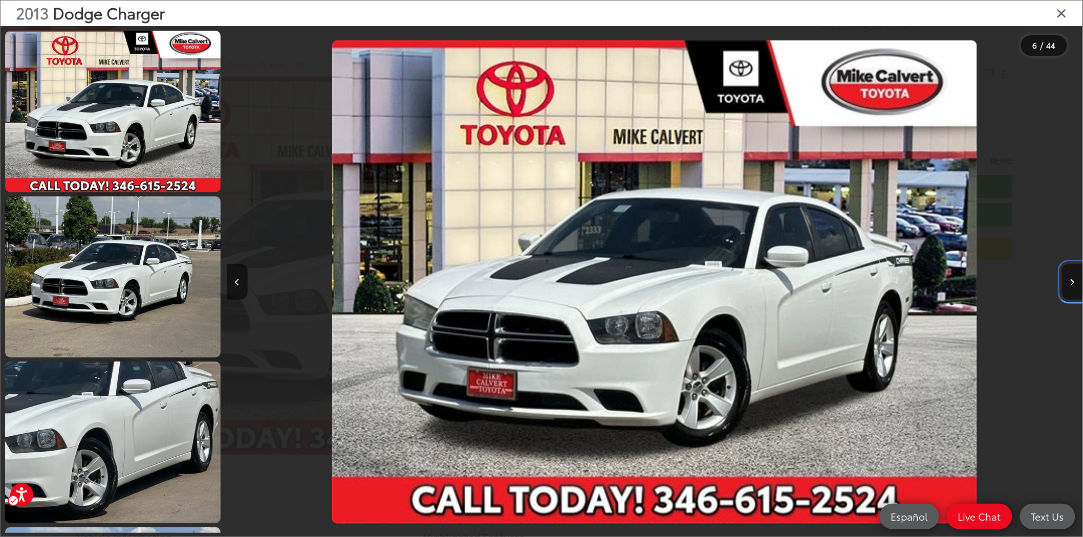
scroll to position [192, 0]
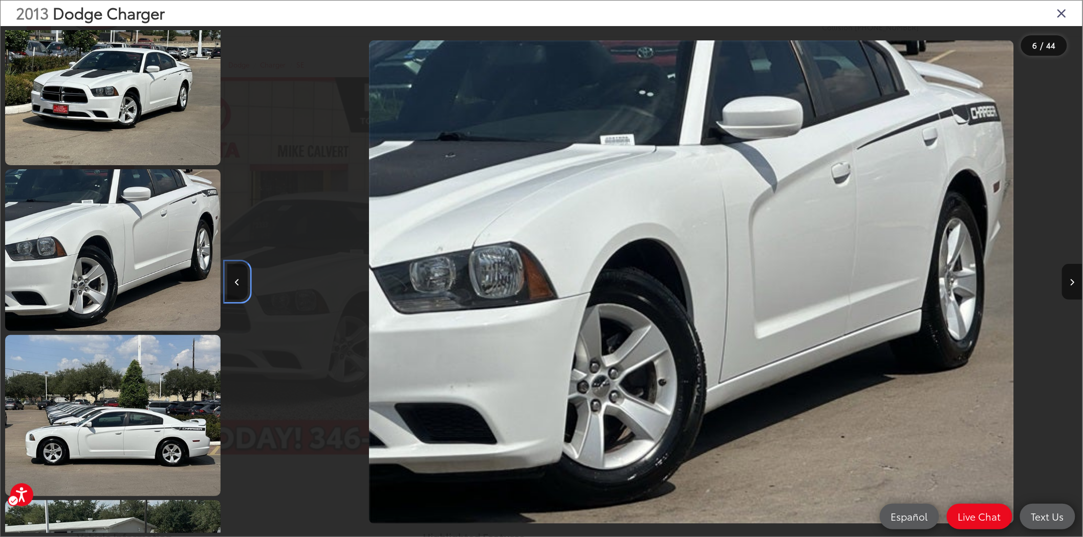
click at [237, 283] on icon "Previous image" at bounding box center [237, 282] width 5 height 7
click at [239, 280] on icon "Previous image" at bounding box center [237, 282] width 5 height 7
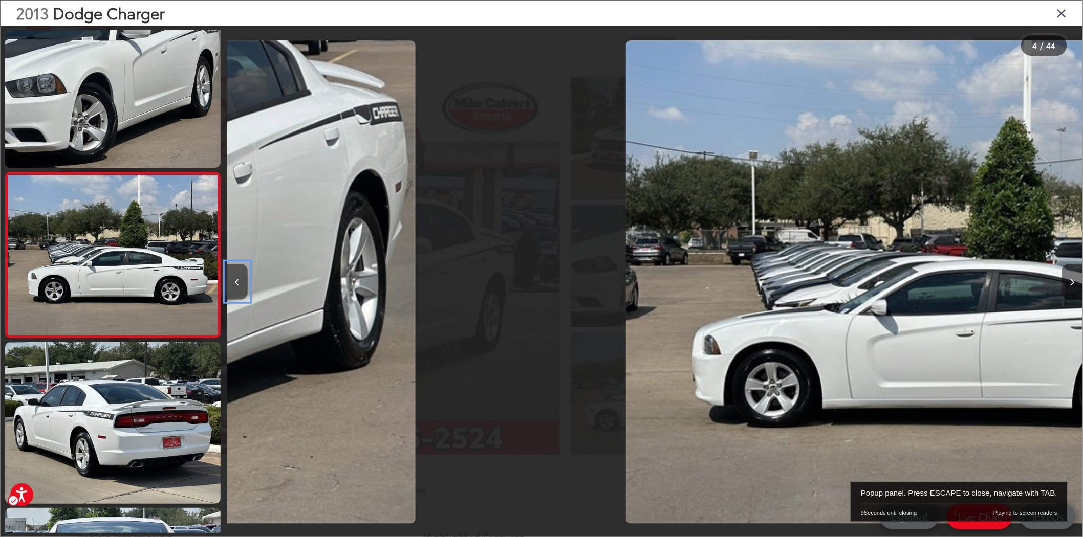
scroll to position [0, 2566]
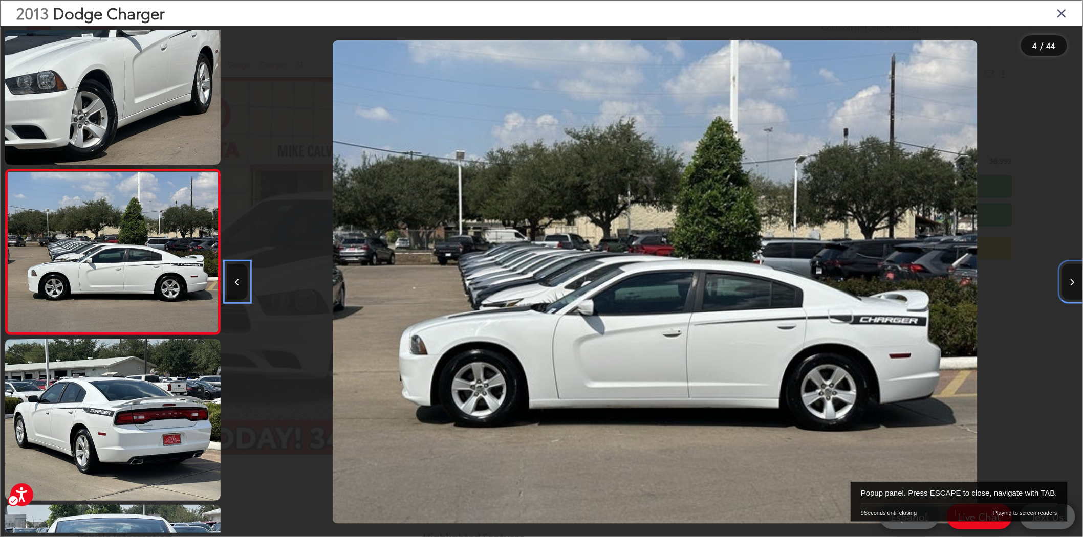
click at [1069, 280] on button "Next image" at bounding box center [1072, 282] width 20 height 36
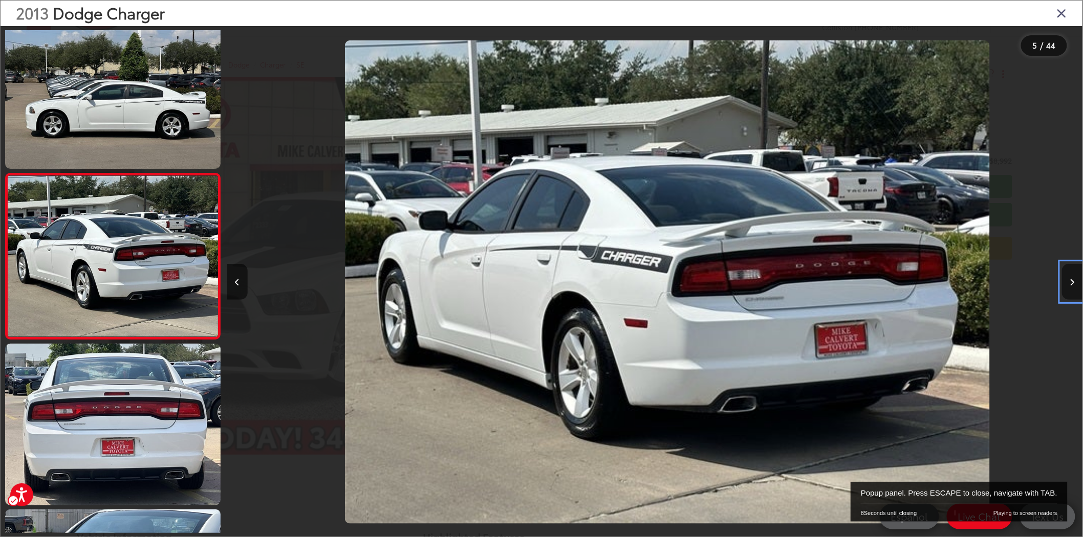
scroll to position [0, 3427]
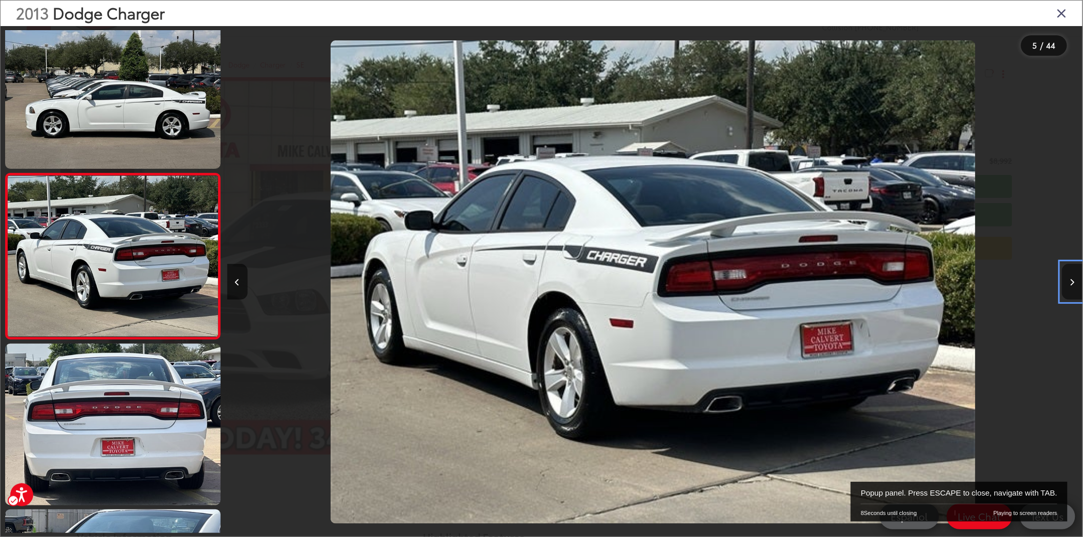
click at [1071, 278] on button "Next image" at bounding box center [1072, 282] width 20 height 36
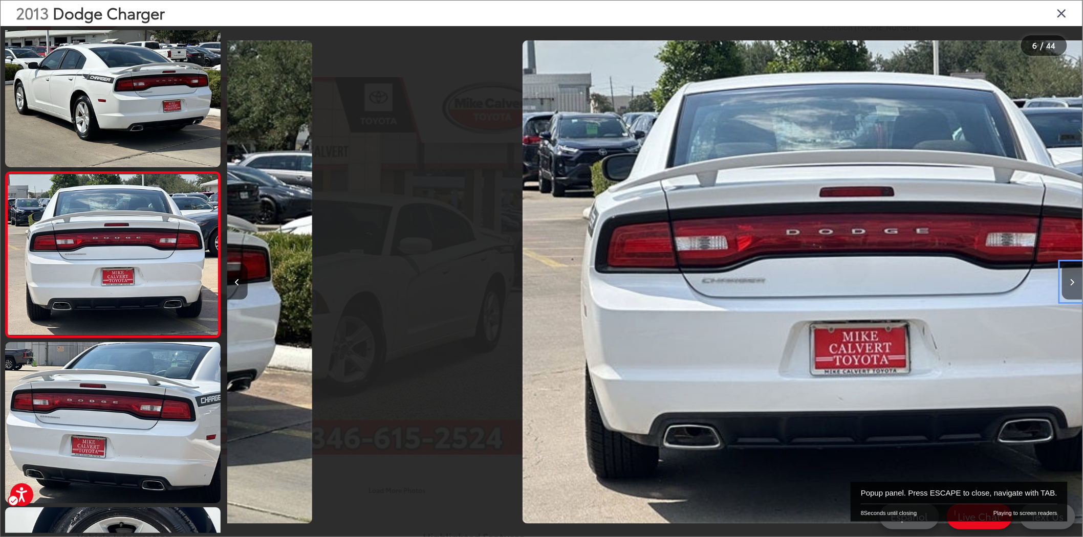
scroll to position [689, 0]
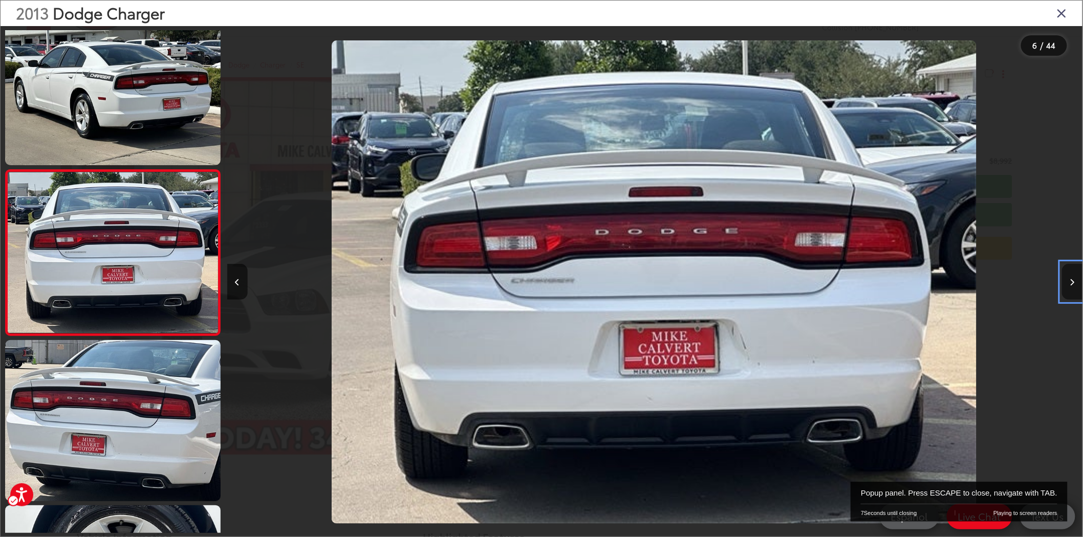
click at [1071, 277] on button "Next image" at bounding box center [1072, 282] width 20 height 36
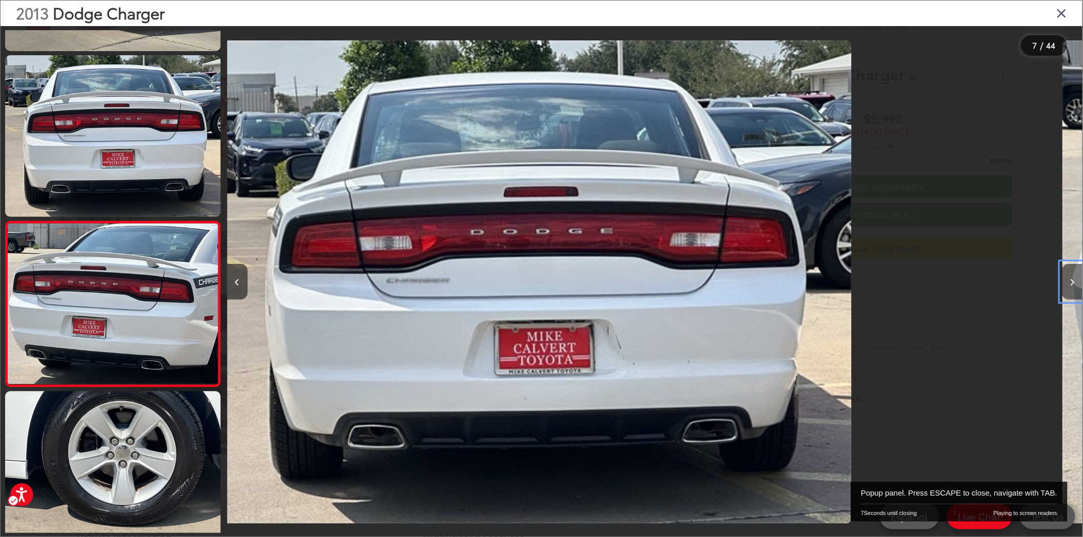
scroll to position [856, 0]
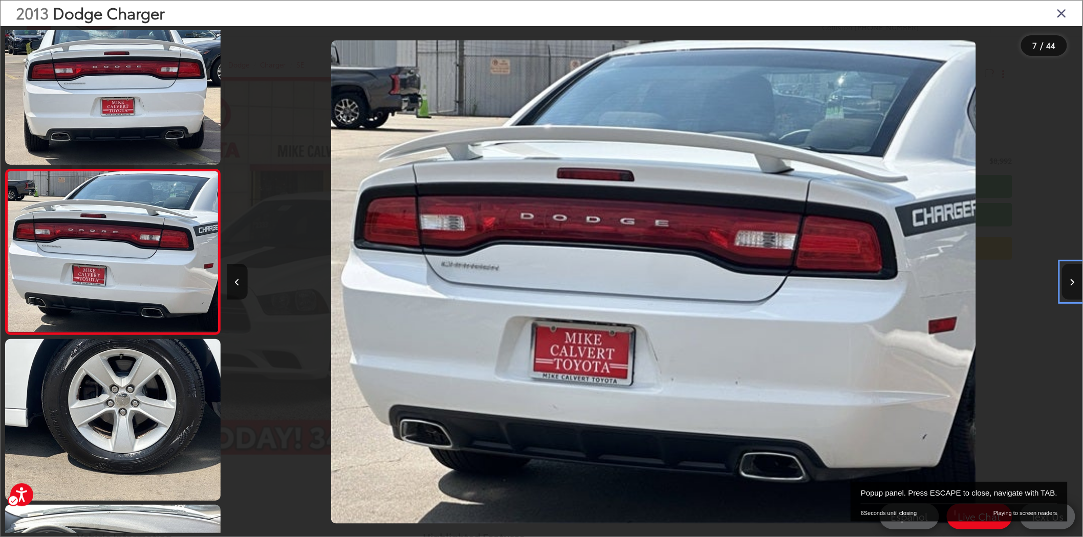
click at [1071, 277] on button "Next image" at bounding box center [1072, 282] width 20 height 36
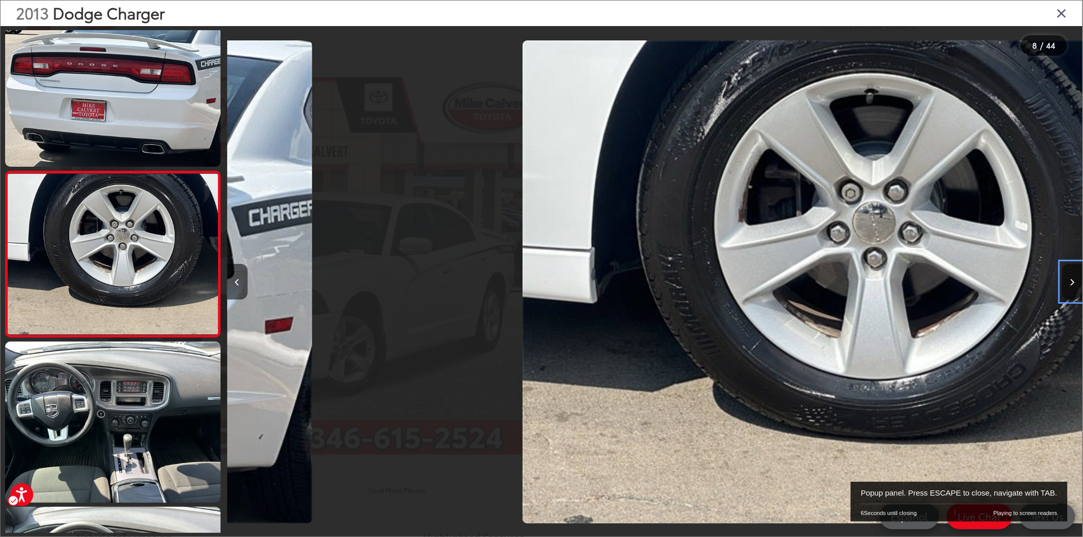
scroll to position [1021, 0]
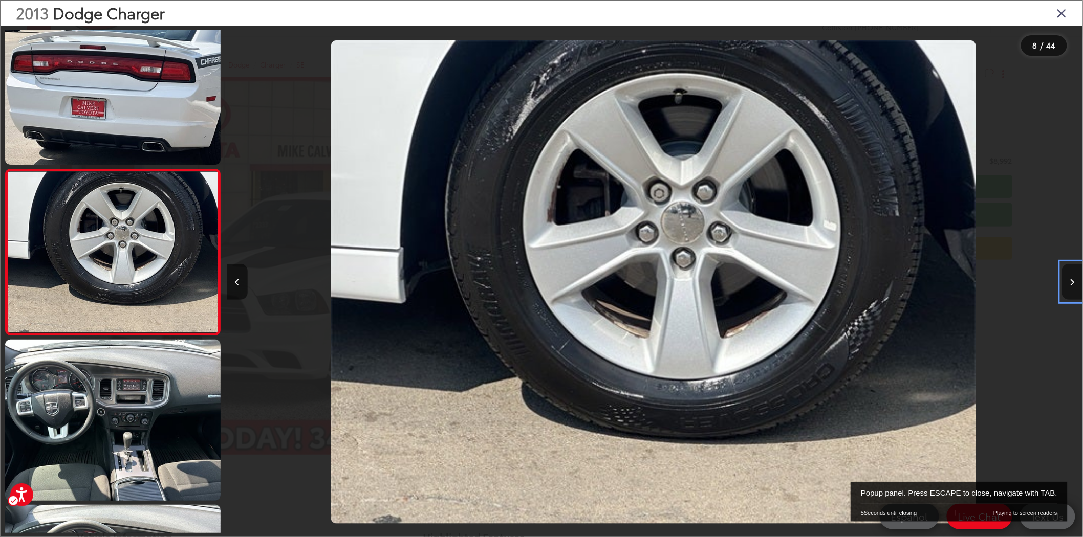
click at [1071, 277] on button "Next image" at bounding box center [1072, 282] width 20 height 36
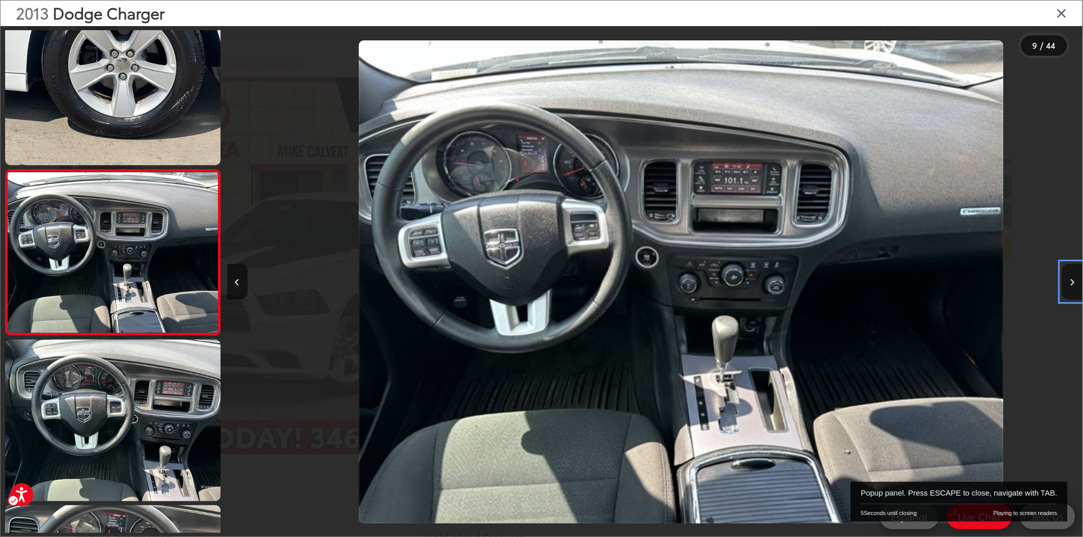
scroll to position [0, 6844]
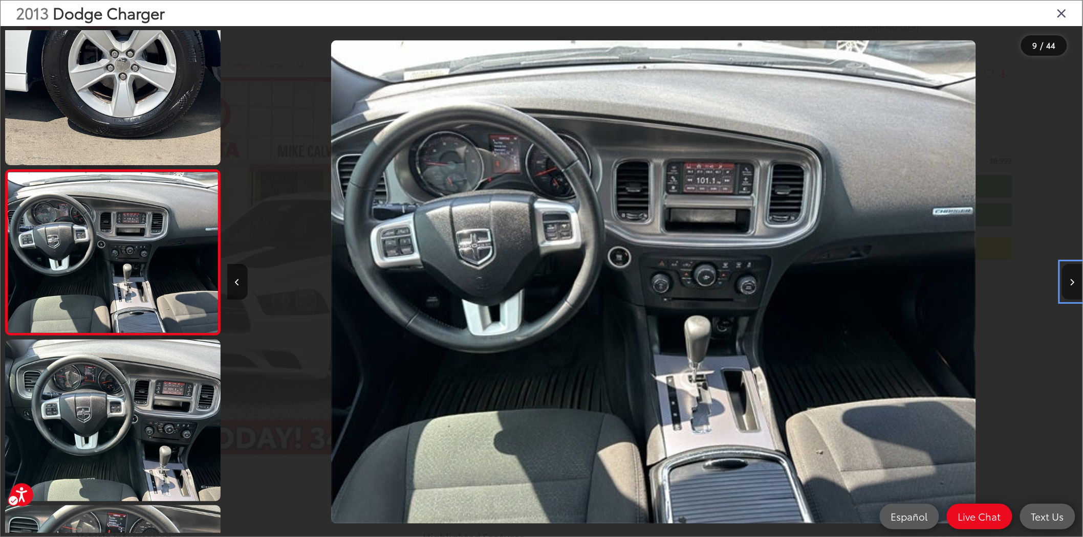
click at [1071, 277] on button "Next image" at bounding box center [1072, 282] width 20 height 36
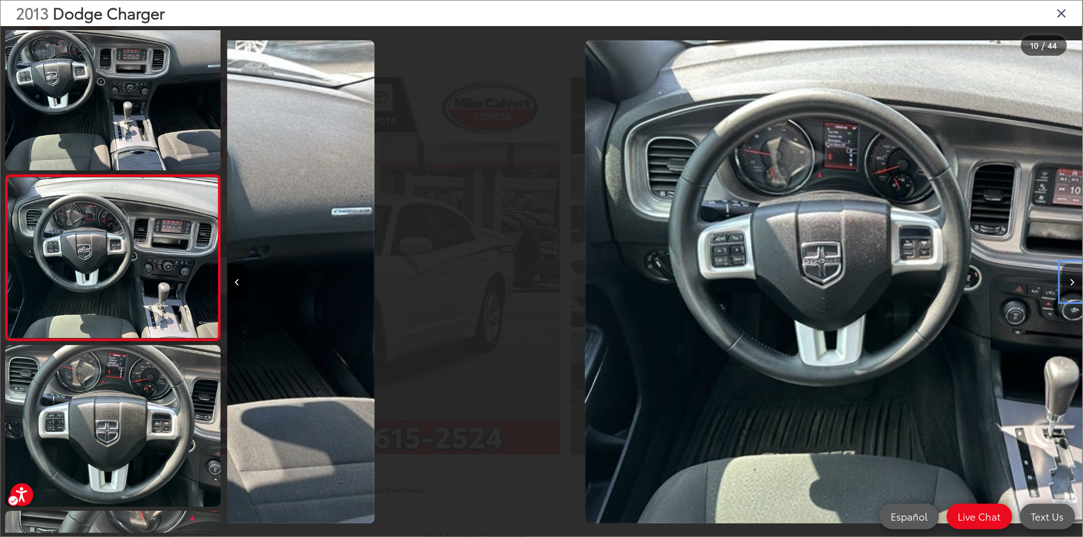
scroll to position [1353, 0]
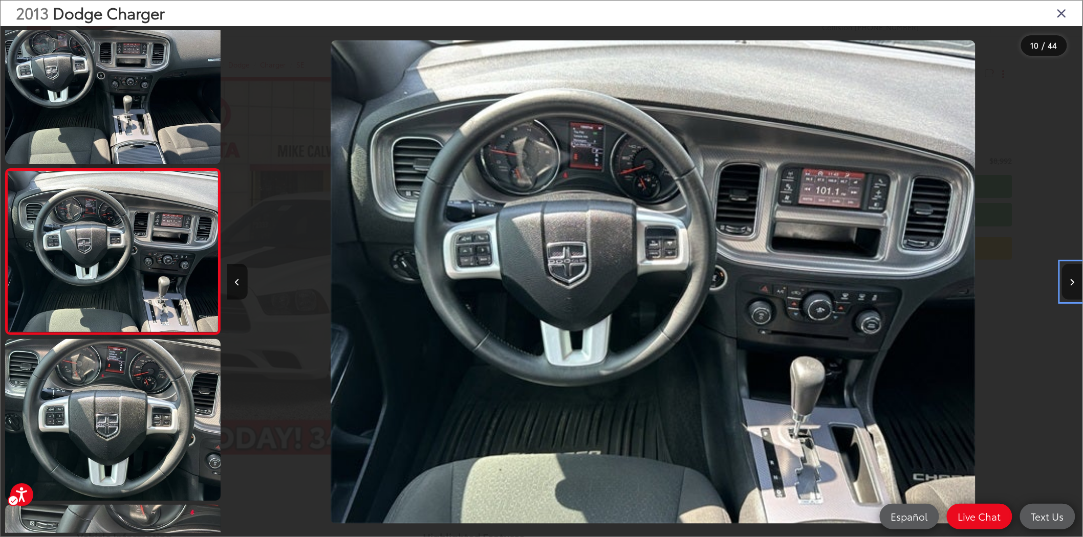
click at [1071, 277] on button "Next image" at bounding box center [1072, 282] width 20 height 36
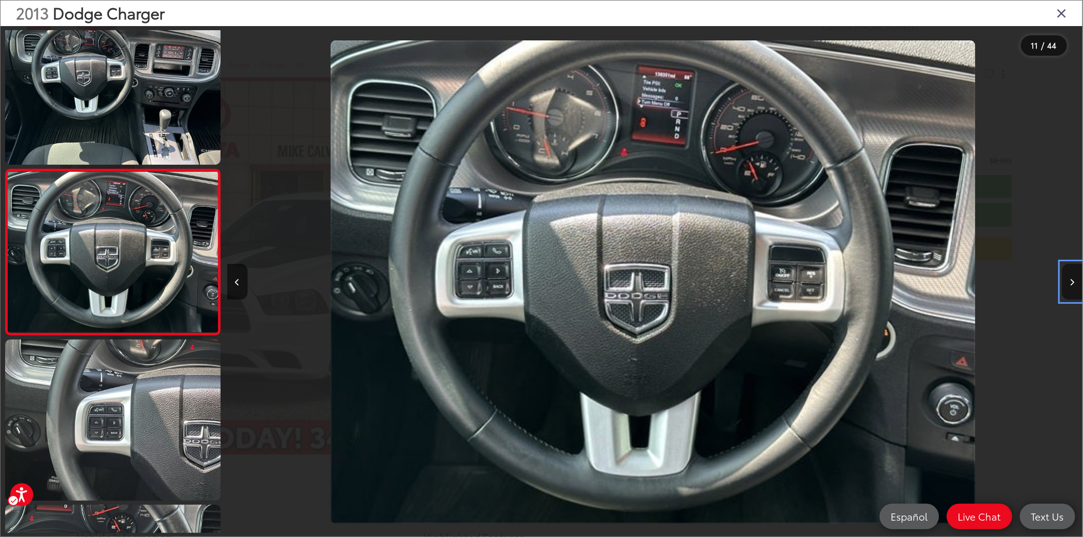
click at [1071, 277] on button "Next image" at bounding box center [1072, 282] width 20 height 36
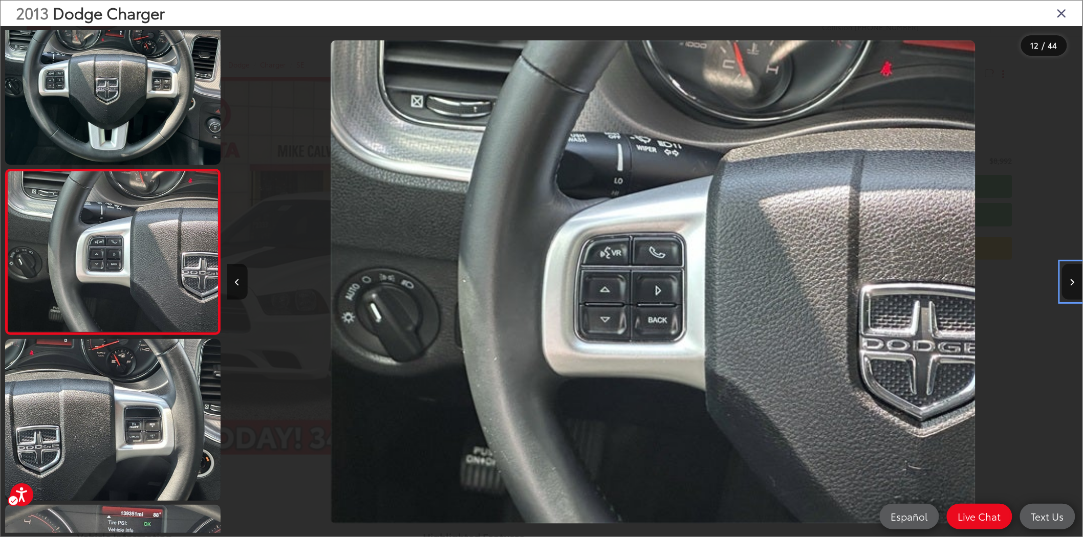
click at [1071, 277] on button "Next image" at bounding box center [1072, 282] width 20 height 36
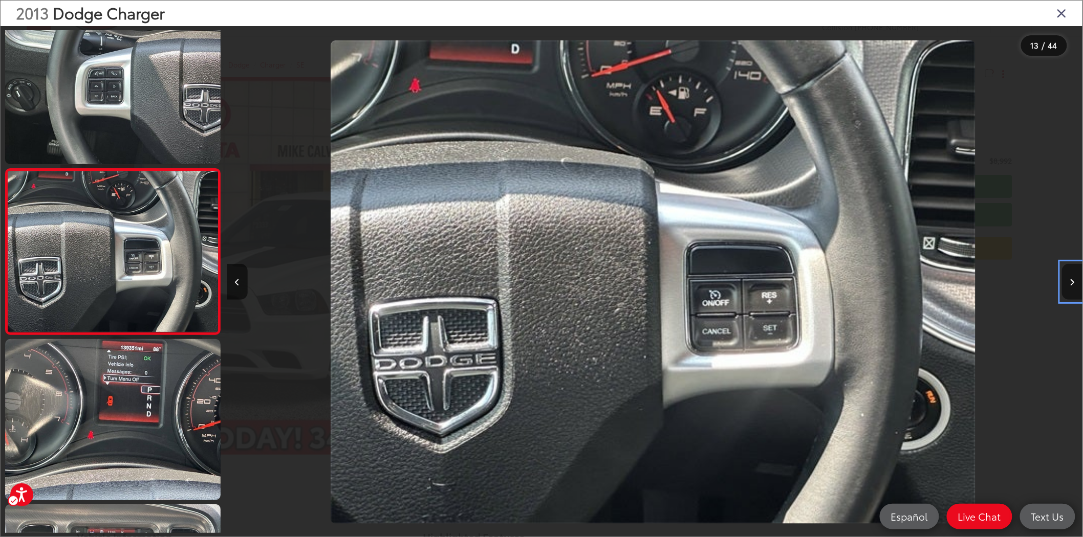
click at [1071, 277] on button "Next image" at bounding box center [1072, 282] width 20 height 36
